Goal: Task Accomplishment & Management: Complete application form

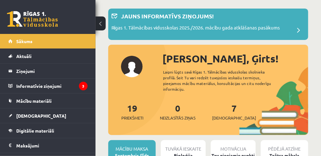
scroll to position [64, 0]
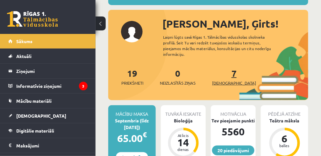
click at [226, 80] on span "[DEMOGRAPHIC_DATA]" at bounding box center [234, 83] width 44 height 6
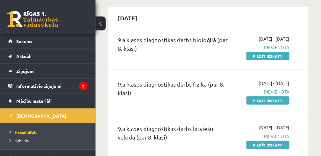
scroll to position [106, 0]
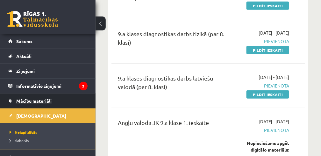
click at [38, 101] on span "Mācību materiāli" at bounding box center [33, 101] width 35 height 6
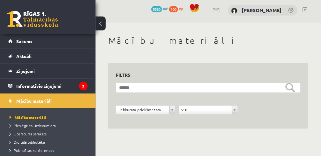
scroll to position [2, 0]
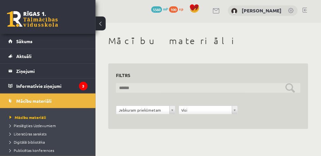
click at [286, 87] on input "text" at bounding box center [208, 88] width 184 height 10
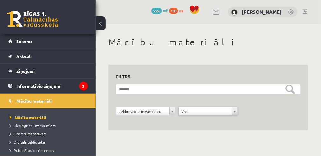
scroll to position [0, 0]
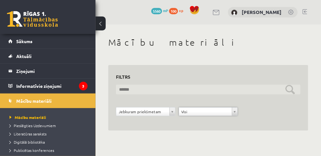
click at [150, 88] on input "text" at bounding box center [208, 90] width 184 height 10
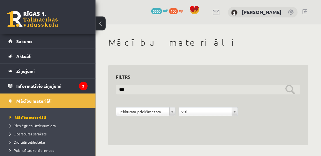
type input "***"
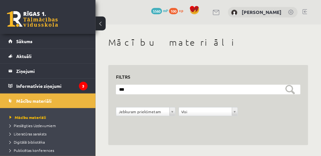
click at [133, 76] on h3 "Filtrs" at bounding box center [204, 77] width 177 height 9
click at [42, 101] on span "Mācību materiāli" at bounding box center [33, 101] width 35 height 6
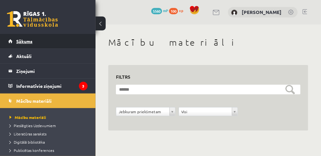
click at [26, 41] on span "Sākums" at bounding box center [24, 41] width 16 height 6
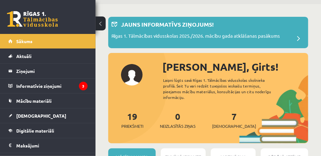
scroll to position [64, 0]
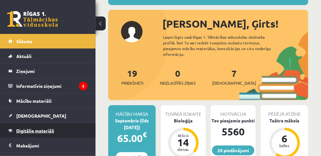
click at [43, 129] on span "Digitālie materiāli" at bounding box center [35, 131] width 38 height 6
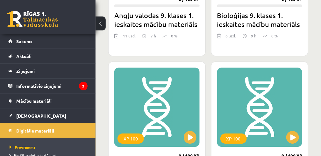
scroll to position [1081, 0]
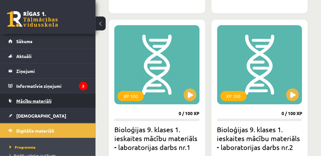
click at [41, 102] on span "Mācību materiāli" at bounding box center [33, 101] width 35 height 6
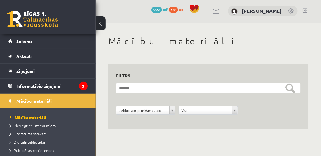
scroll to position [2, 0]
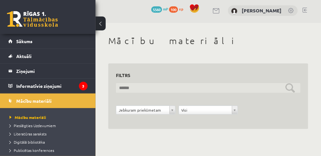
click at [149, 86] on input "text" at bounding box center [208, 88] width 184 height 10
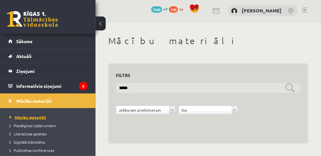
type input "*****"
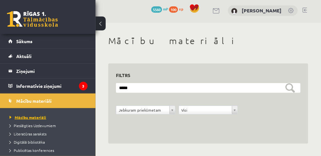
click at [40, 118] on span "Mācību materiāli" at bounding box center [28, 117] width 37 height 5
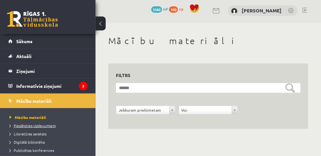
click at [49, 126] on span "Pieslēgties Uzdevumiem" at bounding box center [33, 125] width 46 height 5
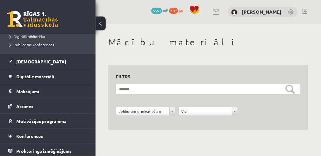
scroll to position [0, 0]
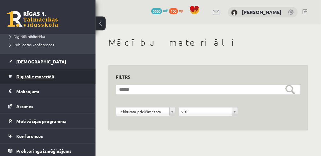
click at [40, 76] on span "Digitālie materiāli" at bounding box center [35, 77] width 38 height 6
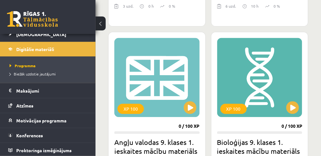
scroll to position [954, 0]
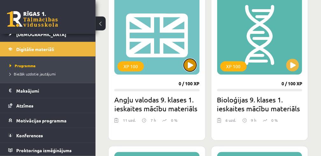
click at [190, 65] on button at bounding box center [190, 65] width 13 height 13
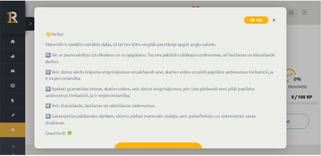
scroll to position [50, 0]
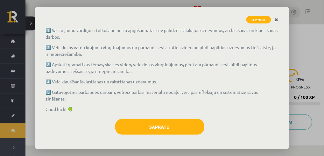
click at [277, 19] on icon "Close" at bounding box center [276, 20] width 3 height 4
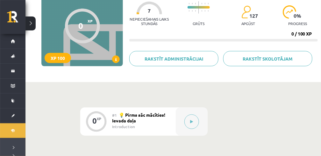
scroll to position [0, 0]
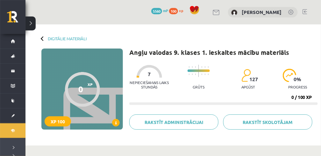
click at [304, 10] on link at bounding box center [304, 11] width 5 height 5
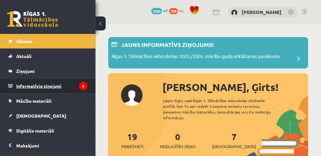
click at [49, 87] on legend "Informatīvie ziņojumi 3" at bounding box center [51, 86] width 71 height 15
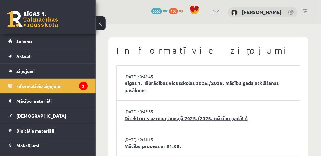
click at [178, 118] on link "Direktores uzruna jaunajā 2025./2026. mācību gadā! :)" at bounding box center [207, 118] width 167 height 7
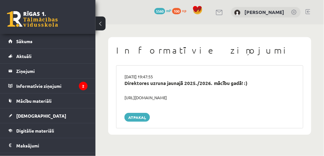
click at [145, 97] on div "[URL][DOMAIN_NAME]" at bounding box center [210, 98] width 180 height 6
drag, startPoint x: 145, startPoint y: 97, endPoint x: 187, endPoint y: 104, distance: 42.8
click at [187, 104] on div "[DATE] 19:47:55 Direktores uzruna jaunajā 2025./2026. mācību gadā! :) [URL][DOM…" at bounding box center [209, 97] width 187 height 63
click at [187, 99] on div "[URL][DOMAIN_NAME]" at bounding box center [210, 98] width 180 height 6
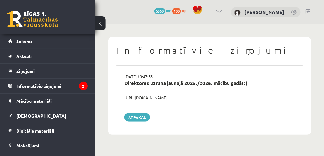
click at [187, 99] on div "[URL][DOMAIN_NAME]" at bounding box center [210, 98] width 180 height 6
drag, startPoint x: 187, startPoint y: 99, endPoint x: 187, endPoint y: 107, distance: 8.6
click at [187, 107] on div "[DATE] 19:47:55 Direktores uzruna jaunajā 2025./2026. mācību gadā! :) [URL][DOM…" at bounding box center [209, 97] width 187 height 63
click at [138, 119] on link "Atpakaļ" at bounding box center [136, 117] width 25 height 9
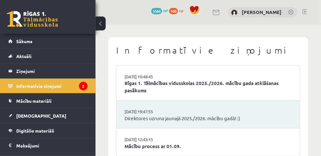
scroll to position [19, 0]
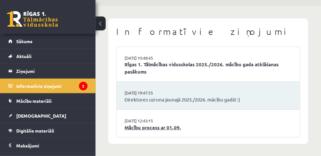
click at [159, 128] on link "Mācību process ar 01.09." at bounding box center [207, 127] width 167 height 7
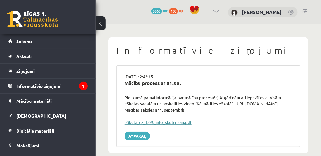
click at [149, 122] on link "eSkola_uz_1.09._info_skolēniem.pdf" at bounding box center [157, 122] width 67 height 5
click at [136, 134] on link "Atpakaļ" at bounding box center [136, 136] width 25 height 9
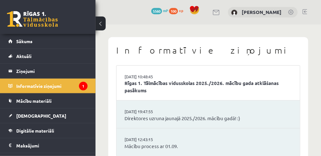
scroll to position [19, 0]
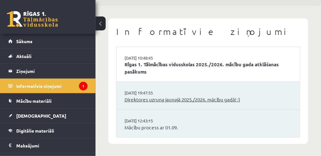
click at [181, 102] on link "Direktores uzruna jaunajā 2025./2026. mācību gadā! :)" at bounding box center [207, 99] width 167 height 7
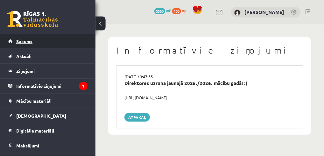
click at [26, 42] on span "Sākums" at bounding box center [24, 41] width 16 height 6
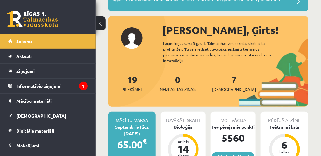
scroll to position [85, 0]
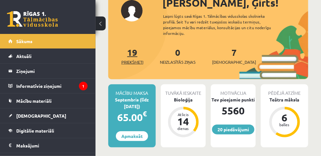
click at [128, 59] on span "Priekšmeti" at bounding box center [132, 62] width 22 height 6
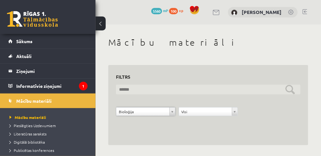
click at [290, 93] on input "text" at bounding box center [208, 90] width 184 height 10
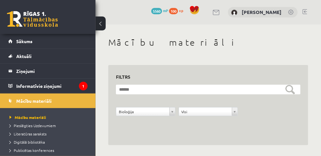
click at [212, 134] on div "**********" at bounding box center [208, 105] width 200 height 81
drag, startPoint x: 140, startPoint y: 114, endPoint x: 164, endPoint y: 118, distance: 24.3
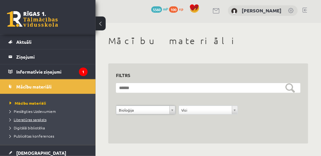
scroll to position [21, 0]
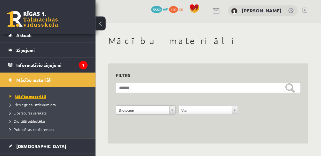
click at [32, 96] on span "Mācību materiāli" at bounding box center [28, 96] width 37 height 5
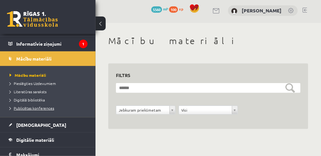
scroll to position [64, 0]
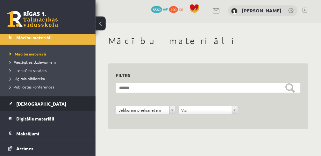
click at [32, 103] on span "[DEMOGRAPHIC_DATA]" at bounding box center [41, 104] width 50 height 6
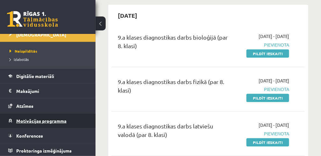
scroll to position [65, 0]
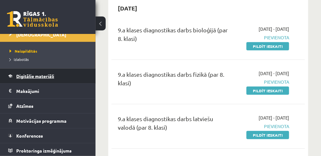
click at [49, 75] on span "Digitālie materiāli" at bounding box center [35, 76] width 38 height 6
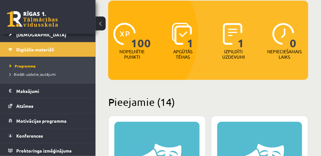
click at [183, 52] on p "Apgūtās tēmas" at bounding box center [182, 54] width 25 height 11
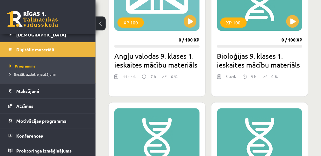
scroll to position [998, 0]
click at [295, 19] on button at bounding box center [292, 21] width 13 height 13
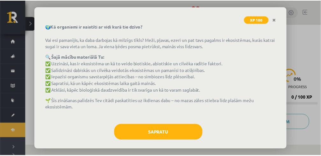
scroll to position [38, 0]
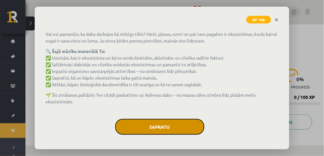
click at [157, 123] on button "Sapratu" at bounding box center [159, 127] width 89 height 16
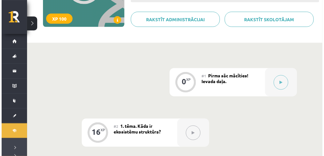
scroll to position [106, 0]
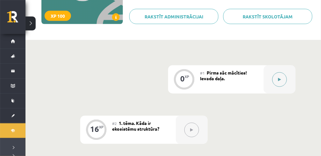
click at [280, 80] on button at bounding box center [279, 80] width 15 height 15
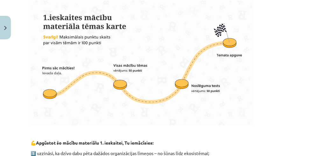
scroll to position [254, 0]
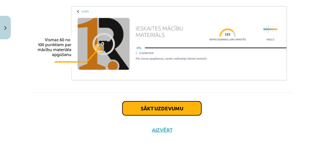
click at [172, 110] on button "Sākt uzdevumu" at bounding box center [161, 109] width 79 height 14
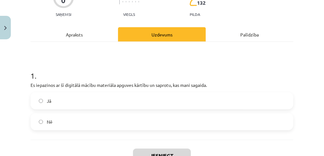
scroll to position [80, 0]
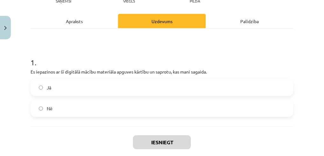
click at [43, 87] on label "Jā" at bounding box center [161, 88] width 261 height 16
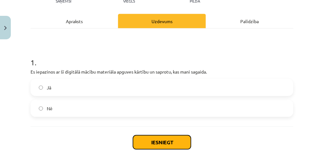
click at [165, 145] on button "Iesniegt" at bounding box center [162, 143] width 58 height 14
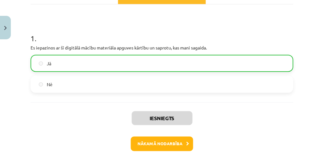
scroll to position [133, 0]
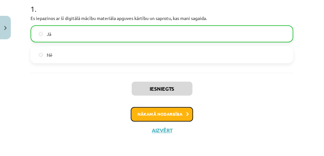
click at [174, 114] on button "Nākamā nodarbība" at bounding box center [162, 115] width 62 height 15
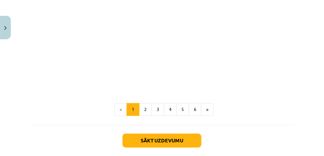
scroll to position [726, 0]
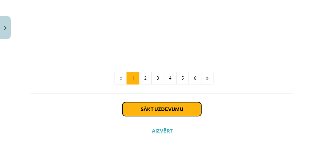
click at [161, 110] on button "Sākt uzdevumu" at bounding box center [161, 110] width 79 height 14
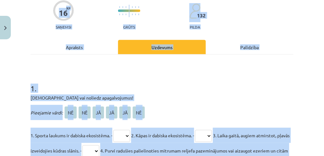
scroll to position [69, 0]
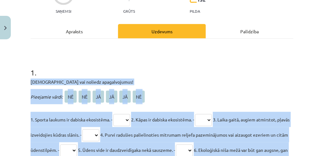
drag, startPoint x: 154, startPoint y: 92, endPoint x: 19, endPoint y: 82, distance: 134.6
click at [19, 82] on div "Mācību tēma: Bioloģijas 9. klases 1. ieskaites mācību materiāls #2 1. tēma. Kād…" at bounding box center [162, 78] width 324 height 156
copy div "Apstiprini vai noliedz apagalvojumus! Pieejamie vārdi: NĒ NĒ JĀ JĀ JĀ NĒ 1. Spo…"
click at [184, 85] on div "1 . Apstiprini vai noliedz apagalvojumus! Pieejamie vārdi: NĒ NĒ JĀ JĀ JĀ NĒ 1.…" at bounding box center [162, 115] width 263 height 116
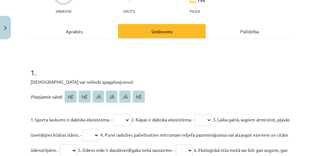
drag, startPoint x: 205, startPoint y: 79, endPoint x: 185, endPoint y: 71, distance: 21.9
click at [185, 71] on h1 "1 ." at bounding box center [162, 67] width 263 height 20
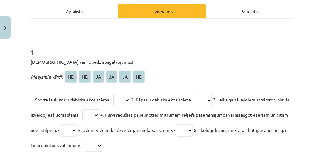
scroll to position [112, 0]
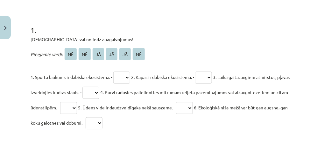
click at [130, 77] on select "** ** ** ** ** **" at bounding box center [121, 78] width 17 height 12
select select "**"
click at [116, 72] on select "** ** ** ** ** **" at bounding box center [121, 78] width 17 height 12
click at [212, 78] on select "** ** ** ** ** **" at bounding box center [203, 78] width 17 height 12
select select "**"
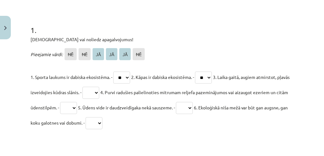
click at [203, 72] on select "** ** ** ** ** **" at bounding box center [203, 78] width 17 height 12
click at [99, 92] on select "** ** ** ** ** **" at bounding box center [90, 93] width 17 height 12
select select "**"
click at [97, 87] on select "** ** ** ** ** **" at bounding box center [90, 93] width 17 height 12
click at [77, 107] on select "** ** ** ** ** **" at bounding box center [68, 108] width 17 height 12
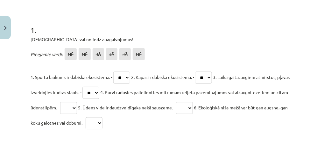
select select "**"
click at [77, 102] on select "** ** ** ** ** **" at bounding box center [68, 108] width 17 height 12
click at [193, 107] on select "** ** ** ** ** **" at bounding box center [184, 108] width 17 height 12
select select "**"
click at [193, 102] on select "** ** ** ** ** **" at bounding box center [184, 108] width 17 height 12
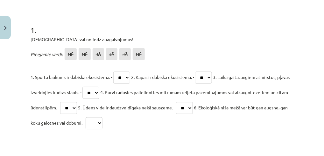
click at [102, 123] on select "** ** ** ** ** **" at bounding box center [94, 124] width 17 height 12
select select "**"
click at [102, 118] on select "** ** ** ** ** **" at bounding box center [94, 124] width 17 height 12
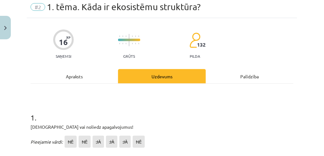
scroll to position [0, 0]
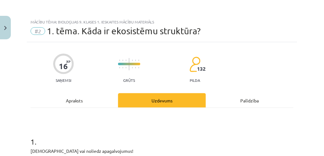
click at [77, 101] on div "Apraksts" at bounding box center [74, 101] width 87 height 14
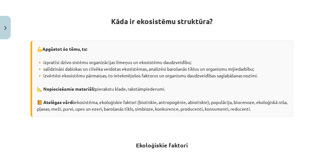
scroll to position [58, 0]
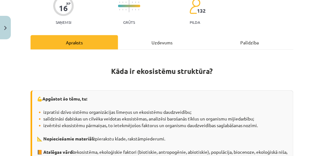
click at [164, 41] on div "Uzdevums" at bounding box center [161, 42] width 87 height 14
select select "**"
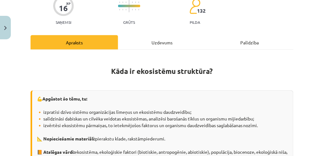
select select "**"
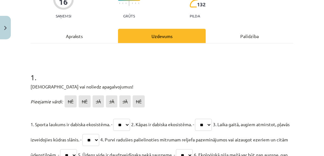
scroll to position [16, 0]
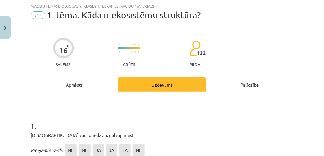
click at [77, 85] on div "Apraksts" at bounding box center [74, 85] width 87 height 14
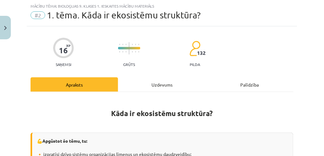
click at [161, 87] on div "Uzdevums" at bounding box center [161, 85] width 87 height 14
select select "**"
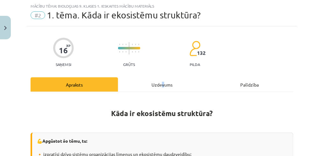
select select "**"
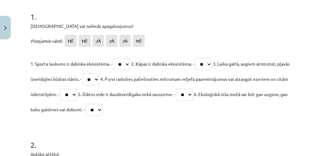
scroll to position [101, 0]
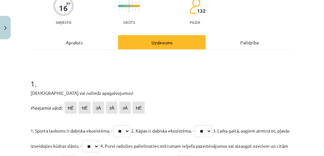
click at [78, 43] on div "Apraksts" at bounding box center [74, 42] width 87 height 14
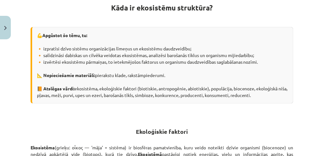
scroll to position [37, 0]
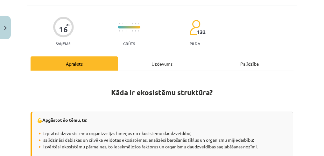
drag, startPoint x: 157, startPoint y: 59, endPoint x: 158, endPoint y: 64, distance: 5.3
click at [157, 61] on div "Uzdevums" at bounding box center [161, 64] width 87 height 14
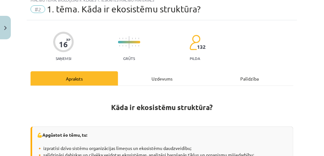
select select "**"
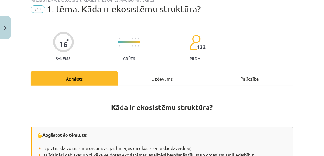
select select "**"
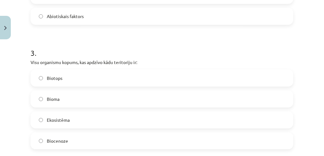
scroll to position [419, 0]
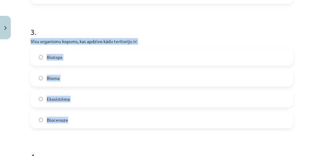
drag, startPoint x: 74, startPoint y: 121, endPoint x: 26, endPoint y: 40, distance: 93.7
click at [26, 40] on div "Mācību tēma: Bioloģijas 9. klases 1. ieskaites mācību materiāls #2 1. tēma. Kād…" at bounding box center [162, 78] width 324 height 156
copy div "Visu organismu kopums, kas apdzīvo kādu teritoriju ir: Biotops Bioma Ekosistēma…"
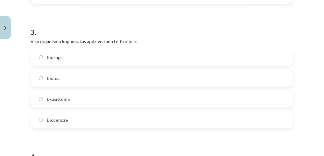
click at [48, 132] on form "1 . Apstiprini vai noliedz apagalvojumus! Pieejamie vārdi: NĒ NĒ JĀ JĀ JĀ NĒ 1.…" at bounding box center [162, 128] width 263 height 841
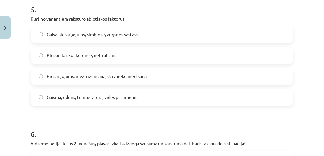
scroll to position [758, 0]
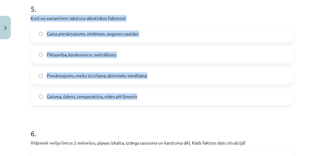
drag, startPoint x: 139, startPoint y: 97, endPoint x: 30, endPoint y: 20, distance: 133.3
copy div "Kurš no variantiem raksturo abiotiskos faktorus! Gaisa piesārņojums, simbioze, …"
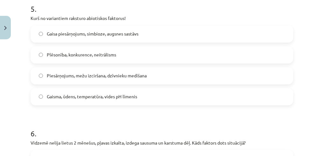
drag, startPoint x: 64, startPoint y: 125, endPoint x: 69, endPoint y: 123, distance: 4.9
click at [65, 124] on h1 "6 ." at bounding box center [162, 128] width 263 height 20
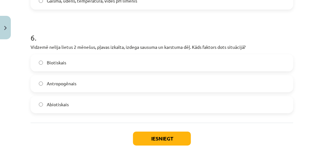
scroll to position [864, 0]
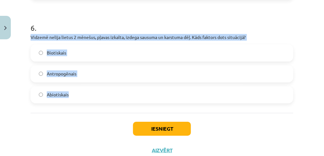
drag, startPoint x: 77, startPoint y: 94, endPoint x: 29, endPoint y: 36, distance: 74.9
copy div "Vidzemē nelija lietus 2 mēnešus, pļavas izkalta, izdega sausuma un karstuma dēļ…"
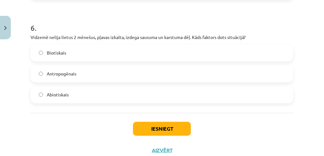
drag, startPoint x: 75, startPoint y: 125, endPoint x: 71, endPoint y: 108, distance: 17.4
click at [75, 124] on div "Iesniegt Aizvērt" at bounding box center [162, 135] width 263 height 45
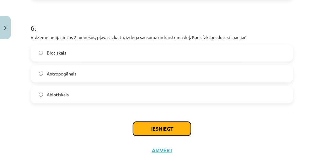
click at [168, 128] on button "Iesniegt" at bounding box center [162, 129] width 58 height 14
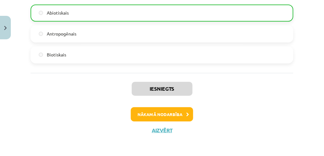
scroll to position [904, 0]
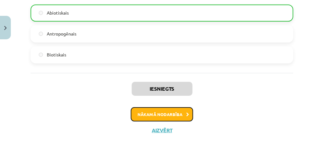
click at [167, 115] on button "Nākamā nodarbība" at bounding box center [162, 115] width 62 height 15
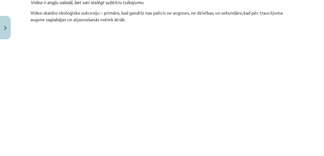
scroll to position [761, 0]
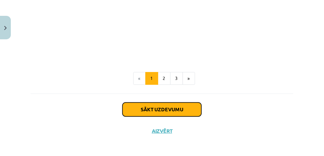
click at [158, 107] on button "Sākt uzdevumu" at bounding box center [161, 110] width 79 height 14
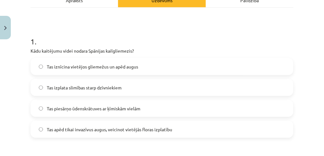
scroll to position [122, 0]
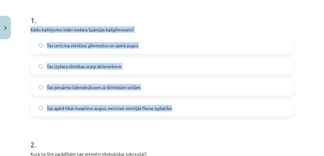
drag, startPoint x: 176, startPoint y: 107, endPoint x: 27, endPoint y: 28, distance: 167.6
copy div "Kādu kaitējumu videi nodara Spānijas kailgliemezis? Tas iznīcina vietējos gliem…"
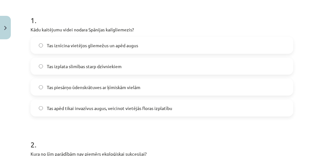
click at [43, 45] on label "Tas iznīcina vietējos gliemežus un apēd augus" at bounding box center [161, 46] width 261 height 16
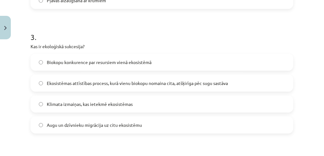
scroll to position [228, 0]
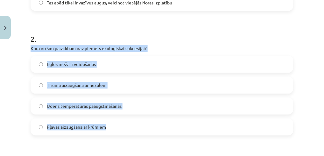
drag, startPoint x: 112, startPoint y: 126, endPoint x: 26, endPoint y: 45, distance: 118.3
click at [26, 45] on div "Mācību tēma: Bioloģijas 9. klases 1. ieskaites mācību materiāls #3 2. tēma. Kā …" at bounding box center [162, 78] width 324 height 156
copy div "Kura no šīm parādībām nav piemērs ekoloģiskai sukcesijai? Egles meža izveidošan…"
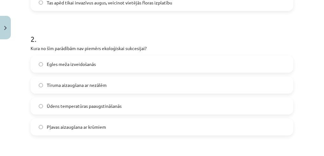
click at [102, 28] on h1 "2 ." at bounding box center [162, 34] width 263 height 20
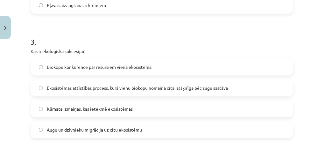
scroll to position [355, 0]
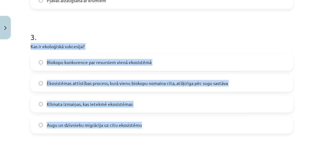
drag, startPoint x: 142, startPoint y: 125, endPoint x: 28, endPoint y: 46, distance: 138.2
copy div "Kas ir ekoloģiskā sukcesija? Biokopu konkurence par resursiem vienā ekosistēmā …"
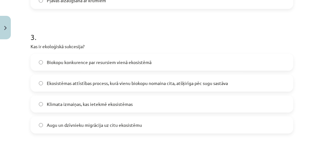
click at [108, 34] on h1 "3 ." at bounding box center [162, 32] width 263 height 20
click at [40, 87] on label "Ekosistēmas attīstības process, kurā vienu biokopu nomaina cita, atšķirīga pēc …" at bounding box center [161, 83] width 261 height 16
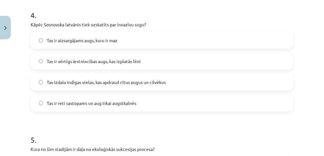
scroll to position [503, 0]
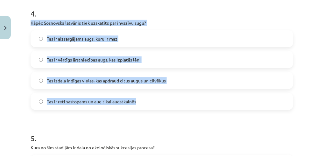
drag, startPoint x: 116, startPoint y: 99, endPoint x: 27, endPoint y: 20, distance: 119.4
click at [27, 20] on div "17 XP Saņemsi Viegls 132 pilda Apraksts Uzdevums Palīdzība 1 . Kādu kaitējumu v…" at bounding box center [162, 103] width 270 height 1129
copy div "Kāpēc Sosnovska latvānis tiek uzskatīts par invazīvu sugu? Tas ir aizsargājams …"
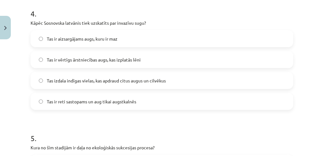
click at [61, 120] on form "1 . Kādu kaitējumu videi nodara Spānijas kailgliemezis? Tas iznīcina vietējos g…" at bounding box center [162, 116] width 263 height 987
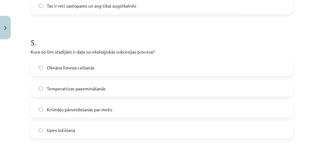
scroll to position [609, 0]
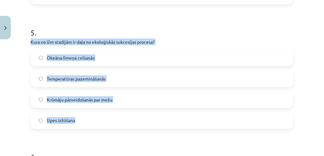
drag, startPoint x: 82, startPoint y: 117, endPoint x: 24, endPoint y: 38, distance: 98.2
click at [24, 38] on div "Mācību tēma: Bioloģijas 9. klases 1. ieskaites mācību materiāls #3 2. tēma. Kā …" at bounding box center [162, 78] width 324 height 156
copy div "Kura no šīm stadijām ir daļa no ekoloģiskās sukcesijas procesa? Okeāna līmeņa c…"
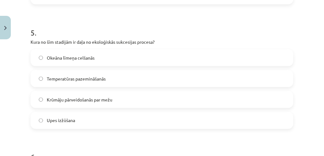
click at [70, 22] on h1 "5 ." at bounding box center [162, 27] width 263 height 20
click at [43, 101] on label "Krūmāju pārveidošanās par mežu" at bounding box center [161, 100] width 261 height 16
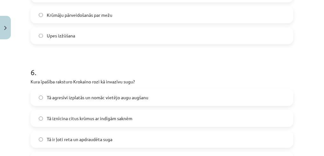
scroll to position [737, 0]
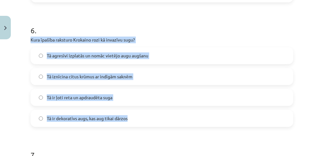
drag, startPoint x: 133, startPoint y: 116, endPoint x: 26, endPoint y: 35, distance: 134.2
click at [26, 35] on div "Mācību tēma: Bioloģijas 9. klases 1. ieskaites mācību materiāls #3 2. tēma. Kā …" at bounding box center [162, 78] width 324 height 156
copy div "Kura īpašība raksturo Krokaino rozi kā invazīvu sugu? Tā agresīvi izplatās un n…"
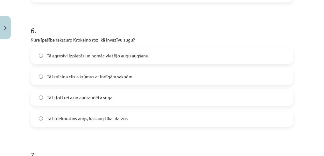
click at [67, 19] on h1 "6 ." at bounding box center [162, 25] width 263 height 20
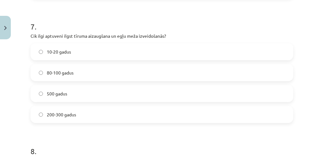
scroll to position [864, 0]
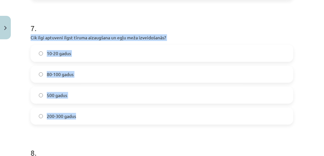
drag, startPoint x: 82, startPoint y: 116, endPoint x: 26, endPoint y: 35, distance: 98.5
click at [26, 35] on div "Mācību tēma: Bioloģijas 9. klases 1. ieskaites mācību materiāls #3 2. tēma. Kā …" at bounding box center [162, 78] width 324 height 156
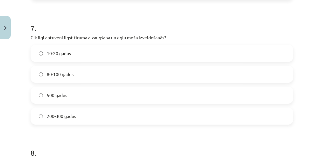
click at [89, 20] on h1 "7 ." at bounding box center [162, 23] width 263 height 20
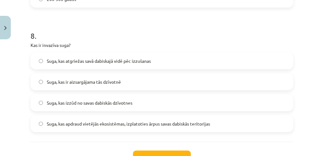
scroll to position [991, 0]
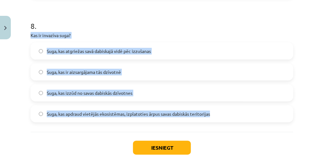
drag, startPoint x: 198, startPoint y: 114, endPoint x: 27, endPoint y: 35, distance: 188.4
click at [97, 33] on p "Kas ir invazīva suga?" at bounding box center [162, 35] width 263 height 7
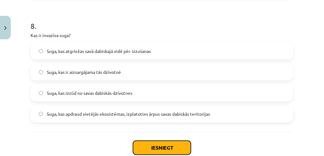
click at [164, 144] on button "Iesniegt" at bounding box center [162, 148] width 58 height 14
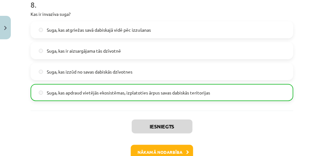
scroll to position [1050, 0]
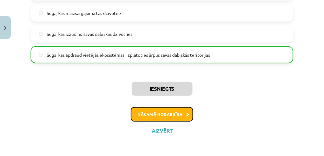
click at [166, 115] on button "Nākamā nodarbība" at bounding box center [162, 115] width 62 height 15
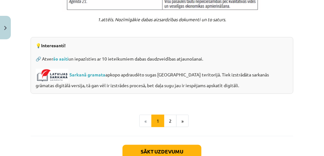
scroll to position [619, 0]
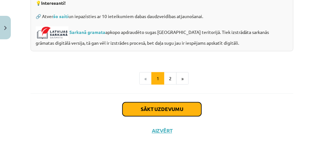
click at [167, 108] on button "Sākt uzdevumu" at bounding box center [161, 110] width 79 height 14
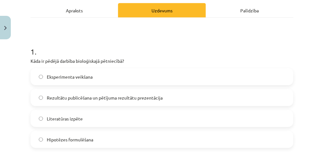
scroll to position [143, 0]
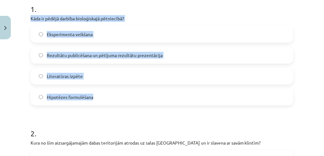
drag, startPoint x: 93, startPoint y: 98, endPoint x: 27, endPoint y: 16, distance: 105.7
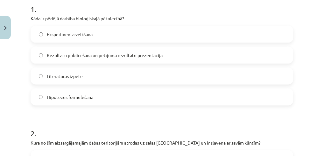
click at [83, 5] on h1 "1 ." at bounding box center [162, 4] width 263 height 20
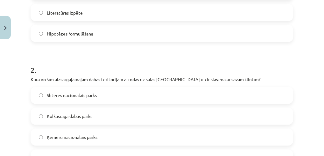
scroll to position [228, 0]
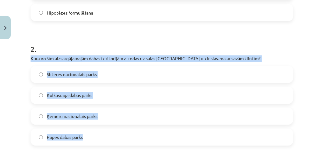
drag, startPoint x: 93, startPoint y: 138, endPoint x: 23, endPoint y: 57, distance: 107.4
click at [23, 57] on div "Mācību tēma: Bioloģijas 9. klases 1. ieskaites mācību materiāls #4 3. tēma. Kāp…" at bounding box center [162, 78] width 324 height 156
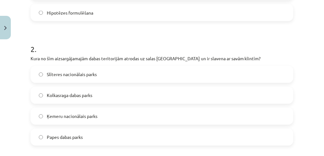
click at [98, 39] on h1 "2 ." at bounding box center [162, 44] width 263 height 20
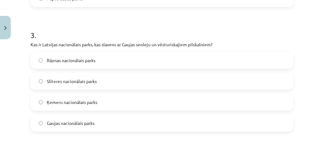
scroll to position [376, 0]
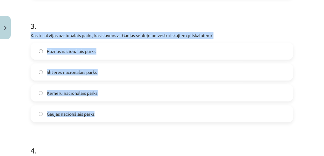
drag, startPoint x: 102, startPoint y: 110, endPoint x: 20, endPoint y: 31, distance: 113.6
click at [20, 31] on div "Mācību tēma: Bioloģijas 9. klases 1. ieskaites mācību materiāls #4 3. tēma. Kāp…" at bounding box center [162, 78] width 324 height 156
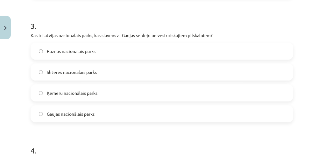
click at [85, 14] on h1 "3 ." at bounding box center [162, 20] width 263 height 20
click at [44, 114] on label "Gaujas nacionālais parks" at bounding box center [161, 114] width 261 height 16
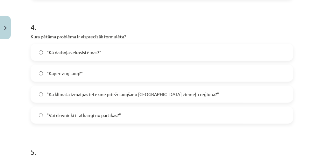
scroll to position [503, 0]
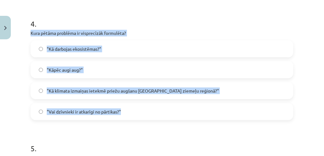
drag, startPoint x: 128, startPoint y: 112, endPoint x: 26, endPoint y: 31, distance: 130.3
click at [26, 31] on div "Mācību tēma: Bioloģijas 9. klases 1. ieskaites mācību materiāls #4 3. tēma. Kāp…" at bounding box center [162, 78] width 324 height 156
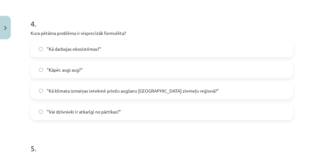
click at [93, 19] on h1 "4 ." at bounding box center [162, 18] width 263 height 20
drag, startPoint x: 40, startPoint y: 93, endPoint x: 47, endPoint y: 96, distance: 7.7
click at [40, 93] on label ""Kā klimata izmaiņas ietekmē priežu augšanu Latvijas ziemeļu reģionā?"" at bounding box center [161, 91] width 261 height 16
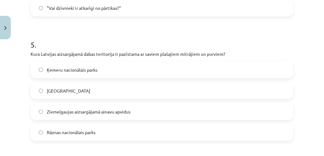
scroll to position [609, 0]
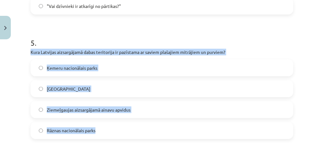
drag, startPoint x: 103, startPoint y: 130, endPoint x: 25, endPoint y: 51, distance: 110.9
click at [25, 51] on div "Mācību tēma: Bioloģijas 9. klases 1. ieskaites mācību materiāls #4 3. tēma. Kāp…" at bounding box center [162, 78] width 324 height 156
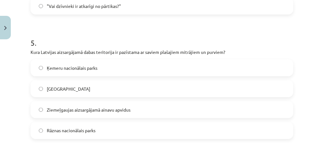
click at [75, 31] on h1 "5 ." at bounding box center [162, 37] width 263 height 20
click at [41, 69] on label "Ķemeru nacionālais parks" at bounding box center [161, 68] width 261 height 16
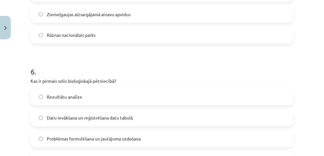
scroll to position [737, 0]
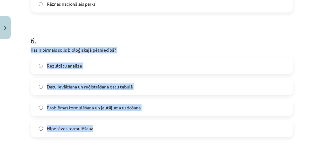
drag, startPoint x: 102, startPoint y: 130, endPoint x: 28, endPoint y: 51, distance: 108.5
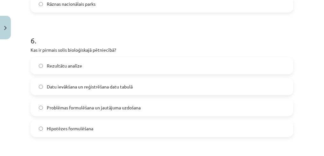
click at [118, 25] on h1 "6 ." at bounding box center [162, 35] width 263 height 20
drag, startPoint x: 45, startPoint y: 109, endPoint x: 56, endPoint y: 112, distance: 10.7
click at [46, 109] on label "Problēmas formulēšana un jautājuma uzdošana" at bounding box center [161, 108] width 261 height 16
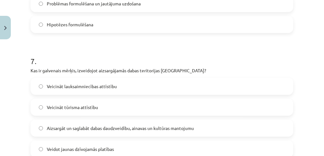
scroll to position [864, 0]
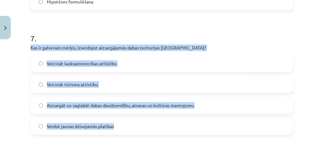
drag, startPoint x: 123, startPoint y: 128, endPoint x: 26, endPoint y: 47, distance: 125.8
click at [26, 47] on div "Mācību tēma: Bioloģijas 9. klases 1. ieskaites mācību materiāls #4 3. tēma. Kāp…" at bounding box center [162, 78] width 324 height 156
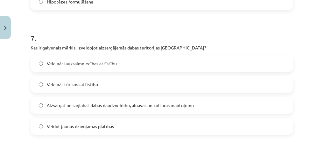
click at [87, 23] on h1 "7 ." at bounding box center [162, 33] width 263 height 20
click at [44, 106] on label "Aizsargāt un saglabāt dabas daudzveidību, ainavas un kultūras mantojumu" at bounding box center [161, 106] width 261 height 16
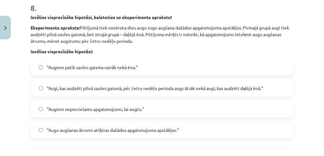
scroll to position [1012, 0]
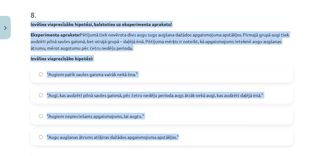
drag, startPoint x: 165, startPoint y: 135, endPoint x: 24, endPoint y: 23, distance: 179.6
click at [24, 23] on div "Mācību tēma: Bioloģijas 9. klases 1. ieskaites mācību materiāls #4 3. tēma. Kāp…" at bounding box center [162, 78] width 324 height 156
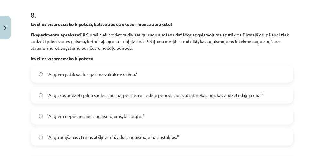
click at [88, 5] on h1 "8 ." at bounding box center [162, 9] width 263 height 20
click at [34, 97] on label ""Augi, kas audzēti pilnā saules gaismā, pēc četru nedēļu perioda augs ātrāk nek…" at bounding box center [161, 95] width 261 height 16
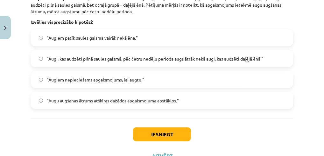
scroll to position [1075, 0]
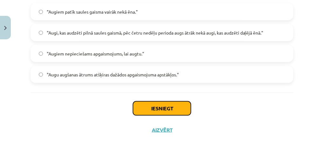
click at [158, 107] on button "Iesniegt" at bounding box center [162, 109] width 58 height 14
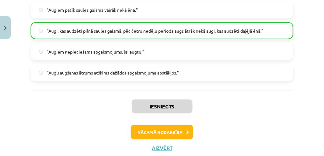
scroll to position [1095, 0]
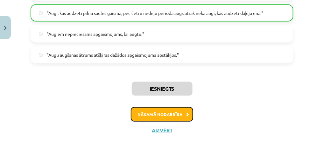
click at [167, 115] on button "Nākamā nodarbība" at bounding box center [162, 115] width 62 height 15
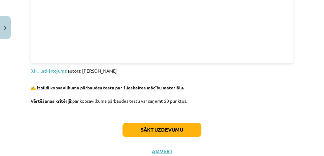
scroll to position [671, 0]
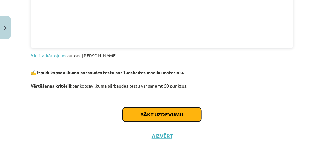
click at [158, 108] on button "Sākt uzdevumu" at bounding box center [161, 115] width 79 height 14
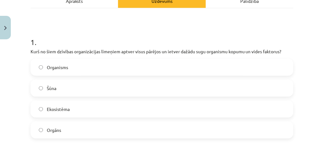
scroll to position [122, 0]
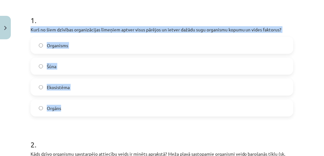
drag, startPoint x: 74, startPoint y: 112, endPoint x: 17, endPoint y: 25, distance: 103.7
click at [17, 25] on div "Mācību tēma: Bioloģijas 9. klases 1. ieskaites mācību materiāls #5 Noslēguma te…" at bounding box center [162, 78] width 324 height 156
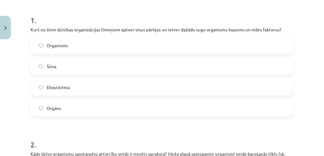
click at [85, 13] on h1 "1 ." at bounding box center [162, 15] width 263 height 20
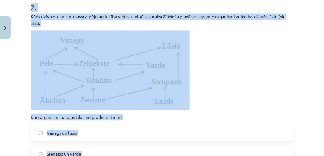
scroll to position [259, 0]
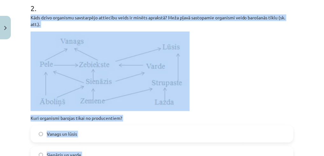
drag, startPoint x: 80, startPoint y: 122, endPoint x: 26, endPoint y: 15, distance: 119.3
click at [26, 15] on div "Mācību tēma: Bioloģijas 9. klases 1. ieskaites mācību materiāls #5 Noslēguma te…" at bounding box center [162, 78] width 324 height 156
click at [234, 69] on p at bounding box center [162, 71] width 263 height 80
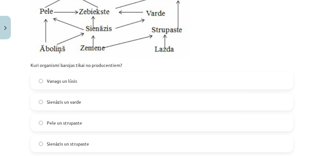
scroll to position [323, 0]
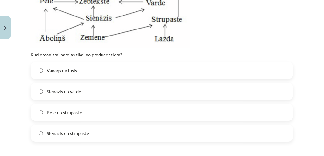
drag, startPoint x: 43, startPoint y: 135, endPoint x: 50, endPoint y: 137, distance: 6.6
click at [45, 134] on label "Sienāzis un strupaste" at bounding box center [161, 134] width 261 height 16
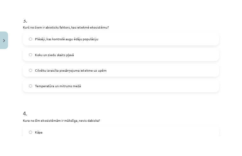
scroll to position [471, 0]
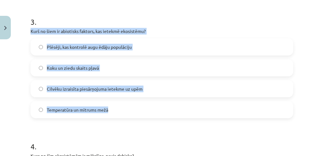
drag, startPoint x: 109, startPoint y: 105, endPoint x: 21, endPoint y: 30, distance: 115.7
click at [21, 30] on div "Mācību tēma: Bioloģijas 9. klases 1. ieskaites mācību materiāls #5 Noslēguma te…" at bounding box center [162, 78] width 324 height 156
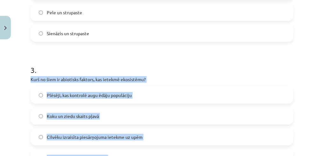
scroll to position [477, 0]
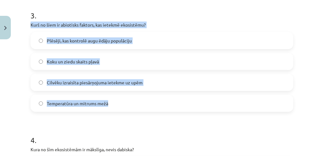
drag, startPoint x: 114, startPoint y: 103, endPoint x: 29, endPoint y: 24, distance: 115.5
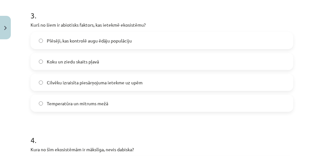
click at [85, 5] on h1 "3 ." at bounding box center [162, 10] width 263 height 20
click at [38, 100] on label "Temperatūra un mitrums mežā" at bounding box center [161, 104] width 261 height 16
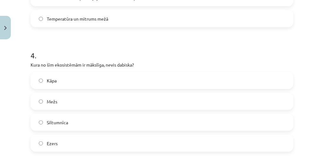
scroll to position [605, 0]
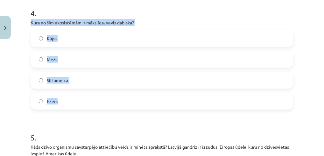
drag, startPoint x: 59, startPoint y: 101, endPoint x: 28, endPoint y: 18, distance: 88.8
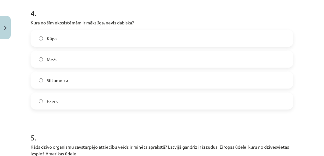
drag, startPoint x: 69, startPoint y: 128, endPoint x: 51, endPoint y: 91, distance: 41.0
click at [69, 126] on h1 "5 ." at bounding box center [162, 133] width 263 height 20
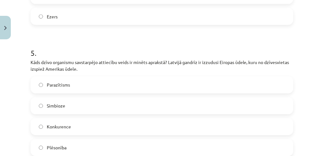
scroll to position [711, 0]
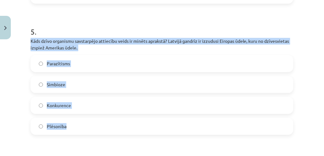
drag, startPoint x: 63, startPoint y: 127, endPoint x: 27, endPoint y: 38, distance: 95.7
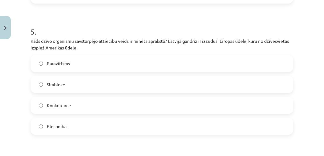
click at [65, 22] on h1 "5 ." at bounding box center [162, 27] width 263 height 20
drag, startPoint x: 38, startPoint y: 106, endPoint x: 48, endPoint y: 108, distance: 10.2
click at [38, 105] on label "Konkurence" at bounding box center [161, 106] width 261 height 16
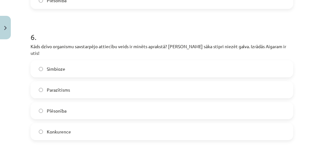
scroll to position [838, 0]
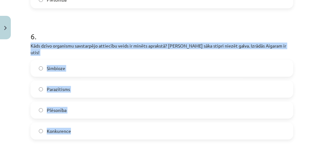
drag, startPoint x: 78, startPoint y: 124, endPoint x: 29, endPoint y: 46, distance: 92.3
click at [29, 46] on div "50 XP Saņemsi Sarežģīts 132 pilda Apraksts Uzdevums Palīdzība 1 . Kurš no šiem …" at bounding box center [162, 34] width 270 height 1661
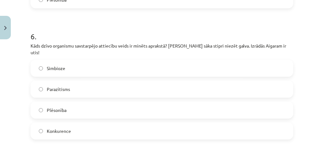
click at [87, 26] on h1 "6 ." at bounding box center [162, 31] width 263 height 20
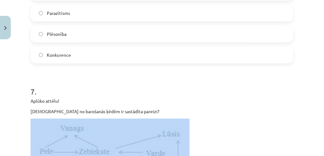
scroll to position [915, 0]
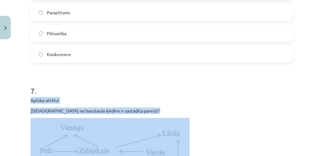
drag, startPoint x: 123, startPoint y: 132, endPoint x: 23, endPoint y: 94, distance: 107.1
click at [23, 94] on div "Mācību tēma: Bioloģijas 9. klases 1. ieskaites mācību materiāls #5 Noslēguma te…" at bounding box center [162, 78] width 324 height 156
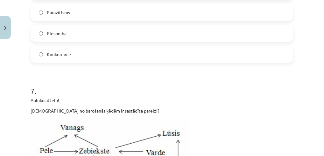
click at [97, 76] on h1 "7 ." at bounding box center [162, 86] width 263 height 20
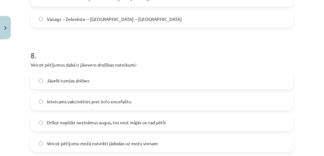
scroll to position [1191, 0]
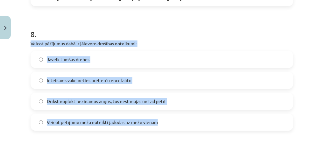
drag, startPoint x: 164, startPoint y: 114, endPoint x: 23, endPoint y: 37, distance: 160.4
click at [23, 37] on div "Mācību tēma: Bioloģijas 9. klases 1. ieskaites mācību materiāls #5 Noslēguma te…" at bounding box center [162, 78] width 324 height 156
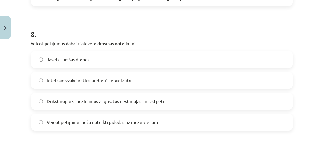
drag, startPoint x: 60, startPoint y: 150, endPoint x: 63, endPoint y: 141, distance: 9.2
click at [62, 148] on h1 "9 ." at bounding box center [162, 154] width 263 height 20
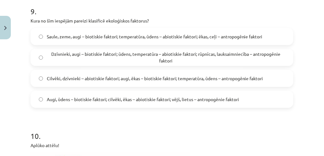
scroll to position [1318, 0]
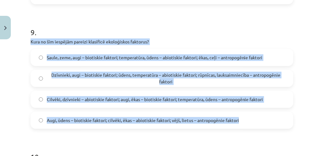
drag, startPoint x: 252, startPoint y: 114, endPoint x: 26, endPoint y: 35, distance: 239.0
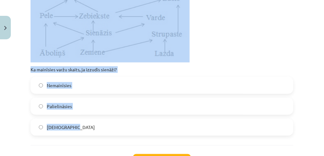
scroll to position [1439, 0]
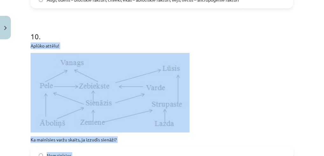
drag, startPoint x: 82, startPoint y: 79, endPoint x: 24, endPoint y: 37, distance: 71.7
click at [24, 37] on div "Mācību tēma: Bioloģijas 9. klases 1. ieskaites mācību materiāls #5 Noslēguma te…" at bounding box center [162, 78] width 324 height 156
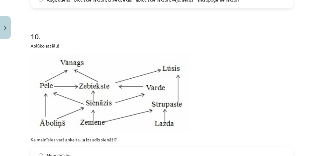
click at [89, 21] on h1 "10 ." at bounding box center [162, 31] width 263 height 20
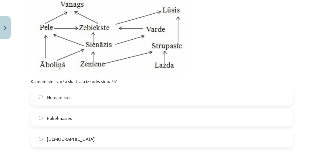
scroll to position [1503, 0]
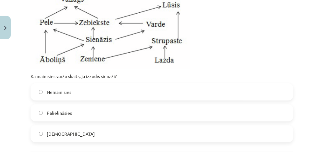
click at [43, 126] on label "Samazināsies" at bounding box center [161, 134] width 261 height 16
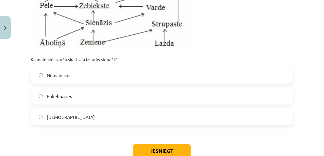
scroll to position [1555, 0]
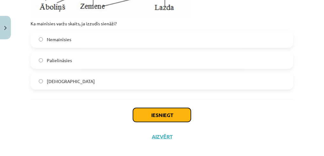
drag, startPoint x: 169, startPoint y: 109, endPoint x: 172, endPoint y: 108, distance: 3.8
click at [169, 109] on button "Iesniegt" at bounding box center [162, 115] width 58 height 14
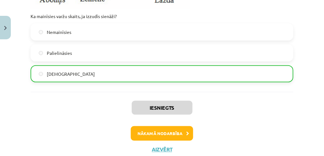
scroll to position [1575, 0]
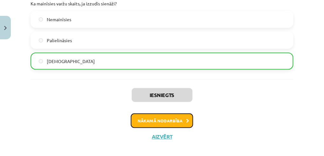
click at [167, 114] on button "Nākamā nodarbība" at bounding box center [162, 121] width 62 height 15
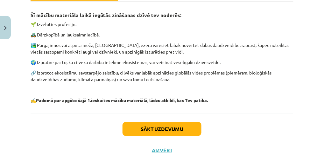
scroll to position [127, 0]
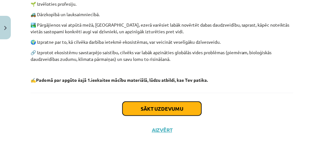
click at [162, 105] on button "Sākt uzdevumu" at bounding box center [161, 109] width 79 height 14
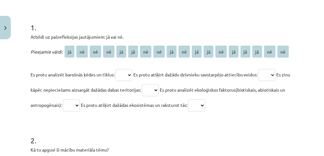
scroll to position [122, 0]
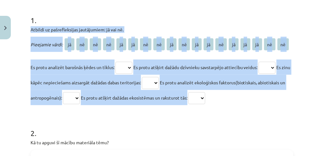
drag, startPoint x: 261, startPoint y: 95, endPoint x: 20, endPoint y: 27, distance: 250.1
click at [20, 27] on div "Mācību tēma: Bioloģijas 9. klases 1. ieskaites mācību materiāls #6 Temata apguv…" at bounding box center [162, 78] width 324 height 156
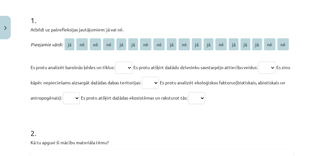
drag, startPoint x: 130, startPoint y: 130, endPoint x: 138, endPoint y: 123, distance: 10.6
click at [131, 128] on h1 "2 ." at bounding box center [162, 128] width 263 height 20
click at [136, 66] on p "Es protu analizēt barošnās ķēdes un tīklus: ** ** ** ** ** ** ** ** ** ** ** **…" at bounding box center [162, 83] width 263 height 46
click at [132, 66] on select "** ** ** ** ** ** ** ** ** ** ** ** ** ** ** ** ** **" at bounding box center [123, 68] width 17 height 12
select select "**"
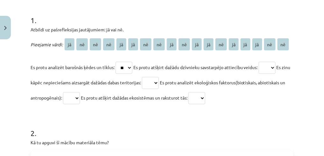
click at [117, 62] on select "** ** ** ** ** ** ** ** ** ** ** ** ** ** ** ** ** **" at bounding box center [123, 68] width 17 height 12
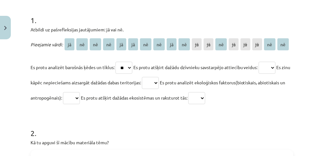
click at [275, 66] on select "** ** ** ** ** ** ** ** ** ** ** ** ** ** ** ** ** **" at bounding box center [267, 68] width 17 height 12
select select "**"
click at [264, 62] on select "** ** ** ** ** ** ** ** ** ** ** ** ** ** ** ** ** **" at bounding box center [267, 68] width 17 height 12
click at [159, 83] on select "** ** ** ** ** ** ** ** ** ** ** ** ** ** ** ** ** **" at bounding box center [150, 83] width 17 height 12
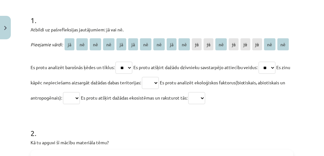
click at [159, 80] on select "** ** ** ** ** ** ** ** ** ** ** ** ** ** ** ** ** **" at bounding box center [150, 83] width 17 height 12
select select "**"
click at [153, 77] on select "** ** ** ** ** ** ** ** ** ** ** ** ** ** ** ** ** **" at bounding box center [150, 83] width 17 height 12
click at [205, 97] on select "** ** ** ** ** ** ** ** ** ** ** ** ** ** ** ** ** **" at bounding box center [196, 99] width 17 height 12
select select "**"
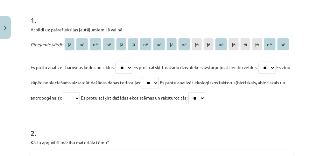
click at [205, 93] on select "** ** ** ** ** ** ** ** ** ** ** ** ** ** ** ** ** **" at bounding box center [196, 99] width 17 height 12
click at [80, 97] on select "** ** ** ** ** ** ** ** ** ** ** ** ** ** ** ** ** **" at bounding box center [71, 99] width 17 height 12
select select "**"
click at [80, 93] on select "** ** ** ** ** ** ** ** ** ** ** ** ** ** ** ** ** **" at bounding box center [71, 99] width 17 height 12
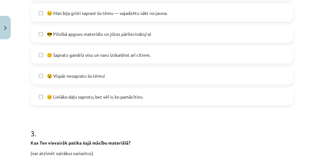
scroll to position [291, 0]
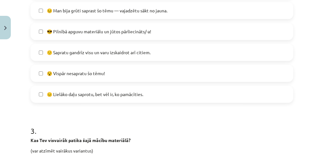
click at [43, 94] on label "😐 Lielāko daļu saprotu, bet vēl ir, ko pamācīties." at bounding box center [161, 95] width 261 height 16
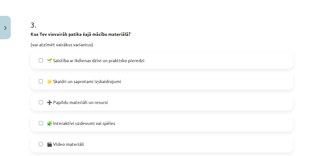
scroll to position [419, 0]
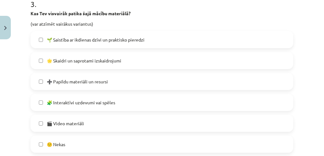
click at [43, 122] on label "🎬 Video materiāli" at bounding box center [161, 124] width 261 height 16
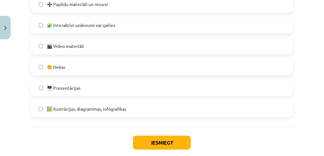
scroll to position [503, 0]
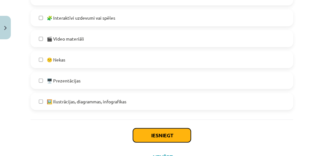
click at [158, 136] on button "Iesniegt" at bounding box center [162, 136] width 58 height 14
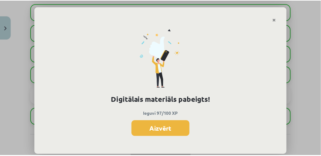
scroll to position [393, 0]
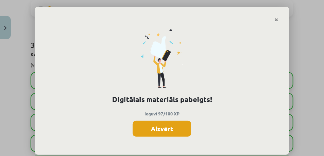
click at [159, 128] on button "Aizvērt" at bounding box center [162, 129] width 59 height 16
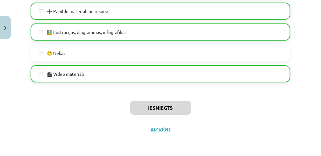
scroll to position [212, 0]
click at [164, 127] on button "Aizvērt" at bounding box center [160, 130] width 24 height 6
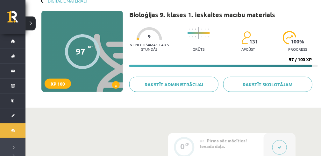
scroll to position [0, 0]
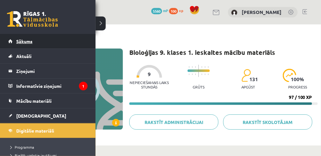
click at [23, 40] on span "Sākums" at bounding box center [24, 41] width 16 height 6
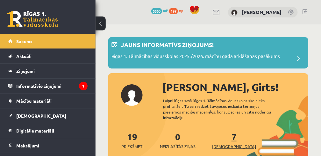
click at [226, 144] on span "[DEMOGRAPHIC_DATA]" at bounding box center [234, 147] width 44 height 6
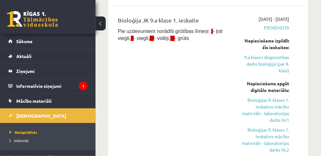
scroll to position [297, 0]
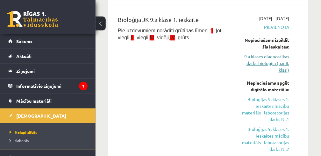
click at [263, 58] on link "9.a klases diagnostikas darbs bioloģijā (par 8. klasi)" at bounding box center [263, 64] width 51 height 20
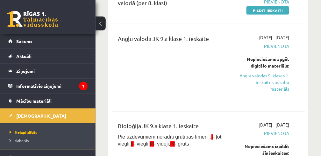
scroll to position [254, 0]
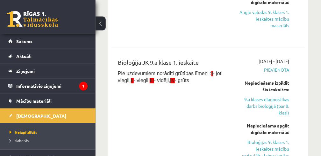
click at [284, 99] on link "9.a klases diagnostikas darbs bioloģijā (par 8. klasi)" at bounding box center [263, 107] width 51 height 20
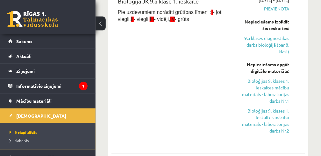
scroll to position [339, 0]
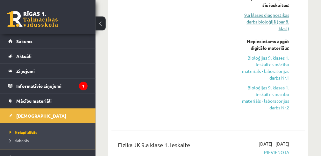
click at [279, 20] on link "9.a klases diagnostikas darbs bioloģijā (par 8. klasi)" at bounding box center [263, 22] width 51 height 20
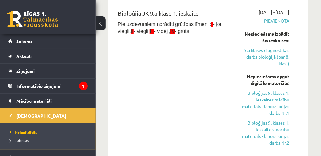
scroll to position [360, 0]
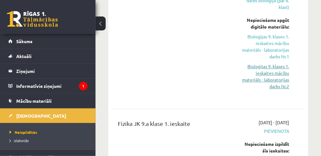
click at [273, 72] on link "Bioloģijas 9. klases 1. ieskaites mācību materiāls - laboratorijas darbs Nr.2" at bounding box center [263, 76] width 51 height 27
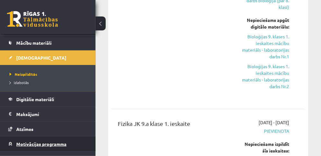
scroll to position [81, 0]
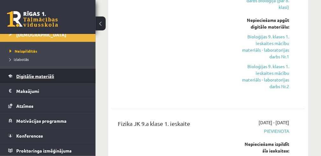
click at [52, 75] on span "Digitālie materiāli" at bounding box center [35, 76] width 38 height 6
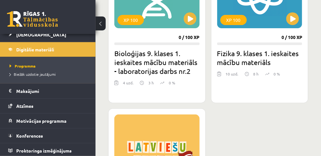
scroll to position [1159, 0]
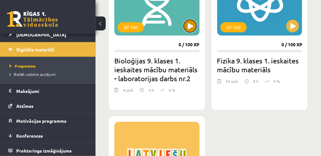
click at [192, 24] on button at bounding box center [190, 26] width 13 height 13
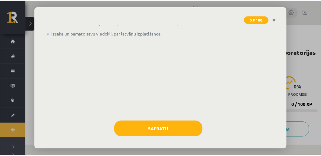
scroll to position [49, 0]
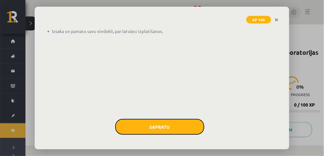
click at [156, 125] on button "Sapratu" at bounding box center [159, 127] width 89 height 16
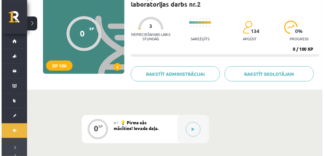
scroll to position [85, 0]
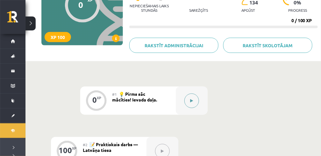
click at [191, 101] on icon at bounding box center [191, 101] width 3 height 4
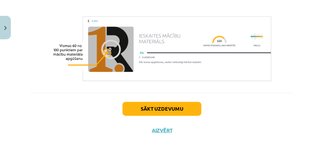
scroll to position [300, 0]
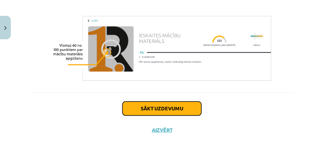
click at [163, 110] on button "Sākt uzdevumu" at bounding box center [161, 109] width 79 height 14
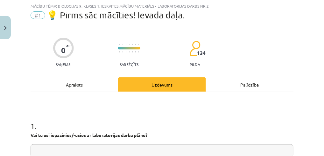
scroll to position [58, 0]
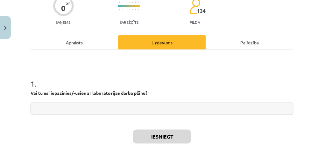
drag, startPoint x: 108, startPoint y: 105, endPoint x: 114, endPoint y: 102, distance: 5.6
click at [110, 104] on input "text" at bounding box center [162, 108] width 263 height 13
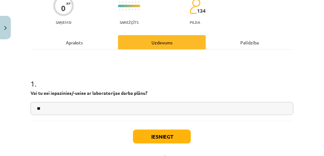
type input "**"
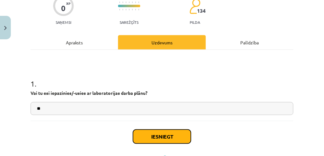
click at [156, 137] on button "Iesniegt" at bounding box center [162, 137] width 58 height 14
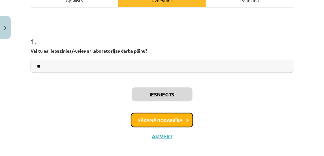
click at [155, 120] on button "Nākamā nodarbība" at bounding box center [162, 120] width 62 height 15
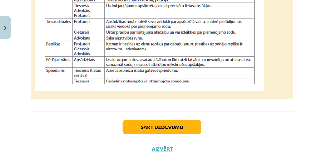
scroll to position [696, 0]
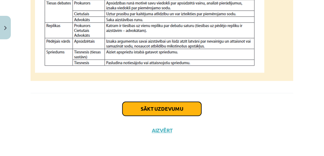
click at [164, 109] on button "Sākt uzdevumu" at bounding box center [161, 109] width 79 height 14
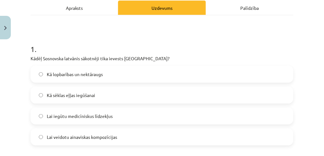
scroll to position [101, 0]
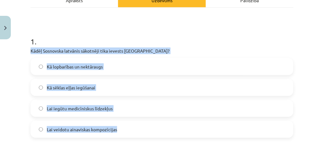
drag, startPoint x: 123, startPoint y: 130, endPoint x: 25, endPoint y: 47, distance: 128.6
click at [25, 47] on div "Mācību tēma: Bioloģijas 9. klases 1. ieskaites mācību materiāls - laboratorijas…" at bounding box center [162, 78] width 324 height 156
copy div "Kādēļ Sosnovska latvānis sākotnēji tika ievests Latvijā? Kā lopbarības un nektā…"
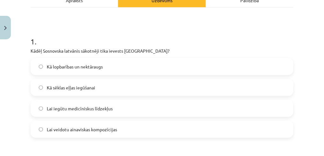
drag, startPoint x: 123, startPoint y: 33, endPoint x: 92, endPoint y: 46, distance: 33.9
click at [123, 32] on h1 "1 ." at bounding box center [162, 36] width 263 height 20
click at [41, 69] on label "Kā lopbarības un nektāraugs" at bounding box center [161, 67] width 261 height 16
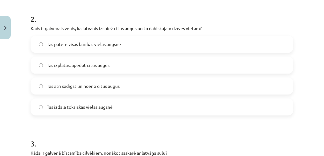
scroll to position [249, 0]
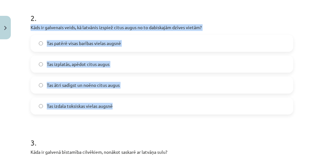
drag, startPoint x: 123, startPoint y: 105, endPoint x: 30, endPoint y: 28, distance: 121.1
copy div "Kāds ir galvenais veids, kā latvānis izspiež citus augus no to dabiskajām dzīve…"
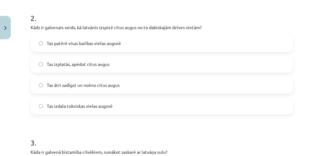
click at [71, 10] on h1 "2 ." at bounding box center [162, 13] width 263 height 20
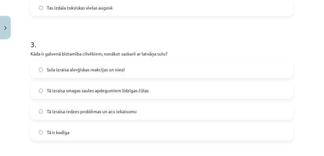
scroll to position [355, 0]
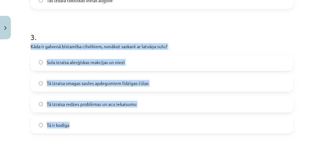
drag, startPoint x: 69, startPoint y: 129, endPoint x: 29, endPoint y: 47, distance: 91.5
click at [29, 47] on div "100 XP Saņemsi Sarežģīts 134 pilda Apraksts Uzdevums Palīdzība 1 . Kādēļ Sosnov…" at bounding box center [162, 64] width 270 height 754
copy div "Kāda ir galvenā bīstamība cilvēkiem, nonākot saskarē ar latvāņa sulu? Sula izra…"
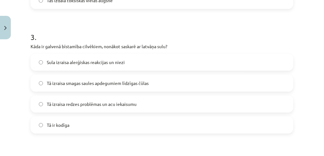
click at [74, 25] on h1 "3 ." at bounding box center [162, 32] width 263 height 20
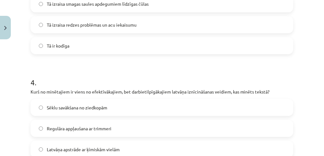
scroll to position [482, 0]
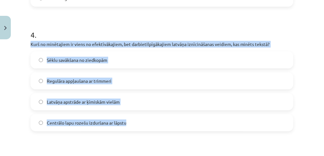
drag, startPoint x: 132, startPoint y: 121, endPoint x: 24, endPoint y: 40, distance: 135.0
click at [24, 40] on div "Mācību tēma: Bioloģijas 9. klases 1. ieskaites mācību materiāls - laboratorijas…" at bounding box center [162, 78] width 324 height 156
copy div "Kurš no minētajiem ir viens no efektīvākajiem, bet darbietilpīgākajiem latvāņa …"
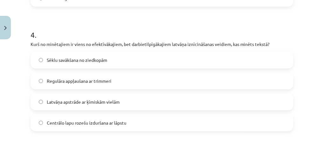
click at [43, 123] on label "Centrālo lapu rozešu izduršana ar lāpstu" at bounding box center [161, 123] width 261 height 16
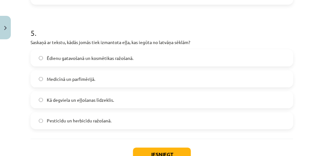
scroll to position [631, 0]
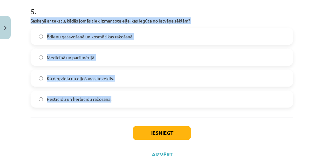
drag, startPoint x: 88, startPoint y: 102, endPoint x: 24, endPoint y: 18, distance: 106.2
click at [24, 18] on div "Mācību tēma: Bioloģijas 9. klases 1. ieskaites mācību materiāls - laboratorijas…" at bounding box center [162, 78] width 324 height 156
copy div "Saskaņā ar tekstu, kādās jomās tiek izmantota eļļa, kas iegūta no latvāņa sēklā…"
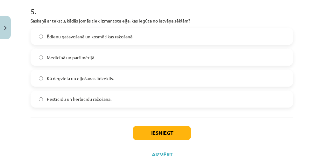
click at [100, 5] on h1 "5 ." at bounding box center [162, 6] width 263 height 20
click at [160, 135] on button "Iesniegt" at bounding box center [162, 134] width 58 height 14
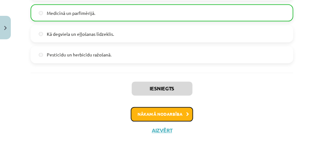
click at [157, 113] on button "Nākamā nodarbība" at bounding box center [162, 115] width 62 height 15
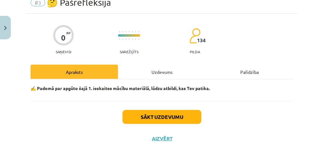
scroll to position [37, 0]
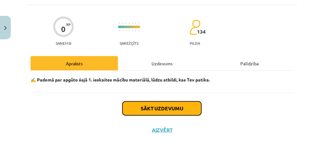
click at [163, 106] on button "Sākt uzdevumu" at bounding box center [161, 109] width 79 height 14
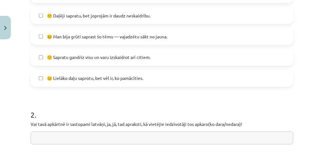
scroll to position [291, 0]
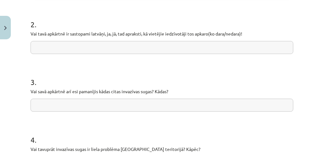
click at [49, 47] on input "text" at bounding box center [162, 47] width 263 height 13
type input "**********"
click at [74, 101] on input "text" at bounding box center [162, 105] width 263 height 13
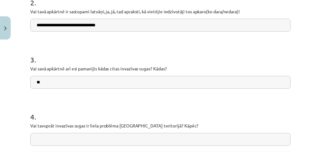
scroll to position [355, 0]
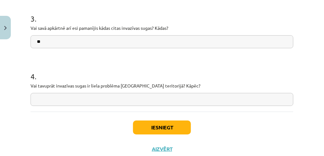
type input "**"
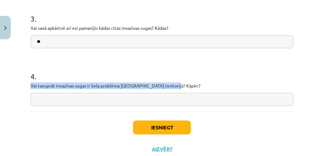
drag, startPoint x: 178, startPoint y: 85, endPoint x: 26, endPoint y: 85, distance: 151.7
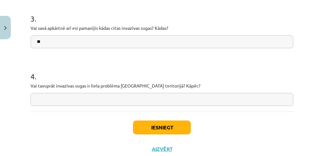
click at [186, 70] on h1 "4 ." at bounding box center [162, 71] width 263 height 20
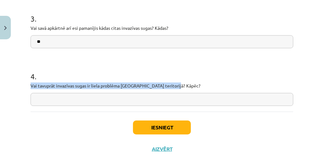
drag, startPoint x: 177, startPoint y: 86, endPoint x: 28, endPoint y: 82, distance: 148.6
copy p "Vai tavuprāt invazīvas sugas ir liela problēma Latvijas teritorijā? Kāpēc?"
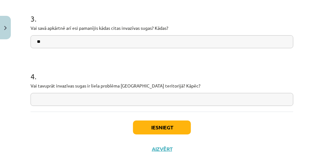
paste input "**********"
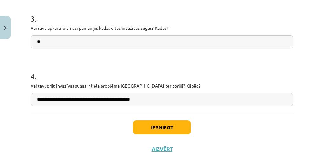
paste input "**********"
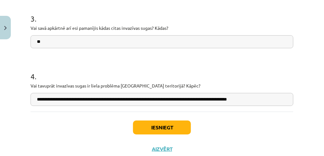
type input "**********"
click at [169, 127] on button "Iesniegt" at bounding box center [162, 128] width 58 height 14
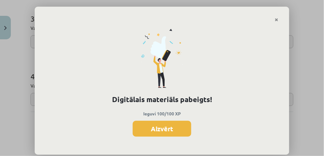
click at [170, 128] on button "Aizvērt" at bounding box center [162, 129] width 59 height 16
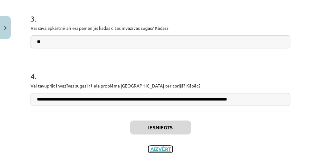
click at [164, 148] on button "Aizvērt" at bounding box center [160, 149] width 24 height 6
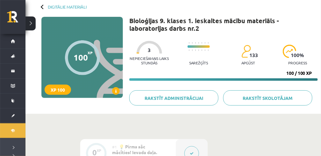
scroll to position [0, 0]
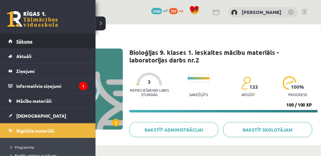
click at [16, 41] on span "Sākums" at bounding box center [24, 41] width 16 height 6
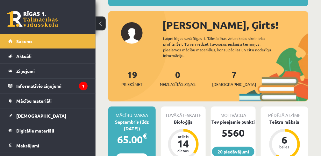
scroll to position [64, 0]
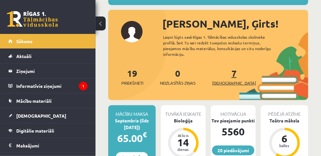
click at [220, 80] on span "[DEMOGRAPHIC_DATA]" at bounding box center [234, 83] width 44 height 6
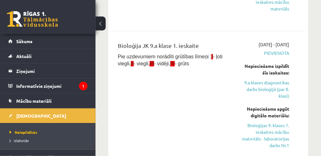
scroll to position [275, 0]
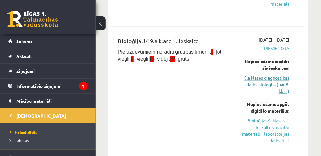
click at [277, 84] on link "9.a klases diagnostikas darbs bioloģijā (par 8. klasi)" at bounding box center [263, 85] width 51 height 20
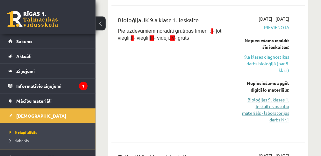
click at [274, 109] on link "Bioloģijas 9. klases 1. ieskaites mācību materiāls - laboratorijas darbs Nr.1" at bounding box center [263, 110] width 51 height 27
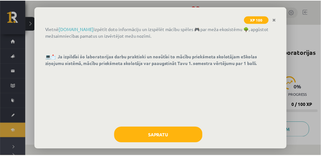
scroll to position [49, 0]
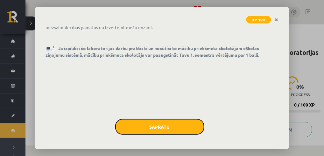
drag, startPoint x: 156, startPoint y: 129, endPoint x: 161, endPoint y: 128, distance: 4.8
click at [157, 128] on button "Sapratu" at bounding box center [159, 127] width 89 height 16
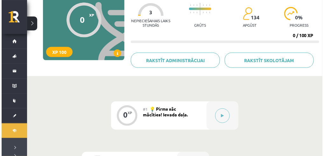
scroll to position [106, 0]
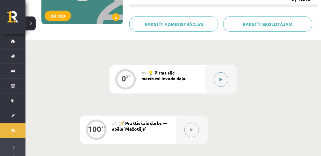
click at [218, 80] on button at bounding box center [220, 80] width 15 height 15
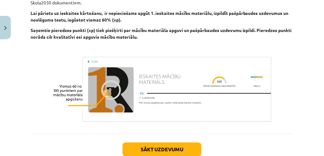
scroll to position [300, 0]
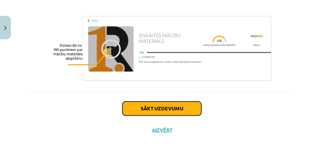
click at [165, 108] on button "Sākt uzdevumu" at bounding box center [161, 109] width 79 height 14
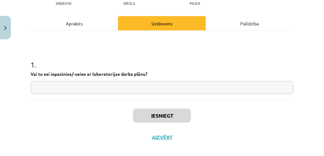
scroll to position [80, 0]
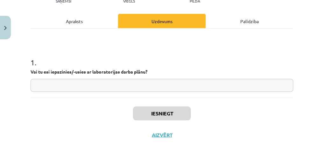
click at [55, 83] on input "text" at bounding box center [162, 85] width 263 height 13
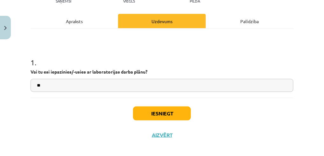
type input "**"
click at [162, 111] on button "Iesniegt" at bounding box center [162, 114] width 58 height 14
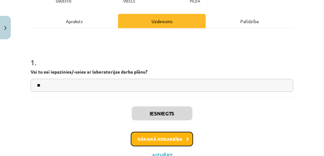
click at [163, 137] on button "Nākamā nodarbība" at bounding box center [162, 139] width 62 height 15
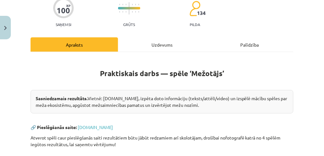
scroll to position [58, 0]
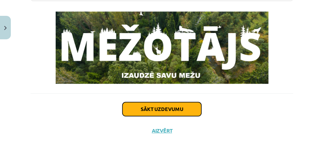
click at [165, 111] on button "Sākt uzdevumu" at bounding box center [161, 110] width 79 height 14
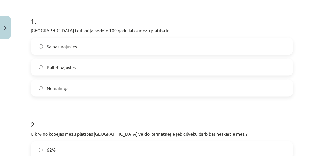
scroll to position [122, 0]
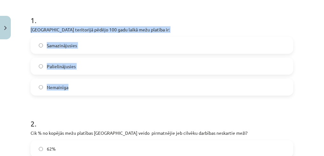
drag, startPoint x: 73, startPoint y: 86, endPoint x: 26, endPoint y: 25, distance: 77.0
click at [26, 25] on div "Mācību tēma: Bioloģijas 9. klases 1. ieskaites mācību materiāls - laboratorijas…" at bounding box center [162, 78] width 324 height 156
copy div "Latvijas teritorijā pēdējo 100 gadu laikā mežu platība ir: Samazinājusies Palie…"
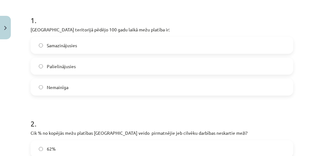
click at [71, 10] on h1 "1 ." at bounding box center [162, 15] width 263 height 20
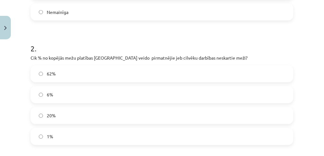
scroll to position [207, 0]
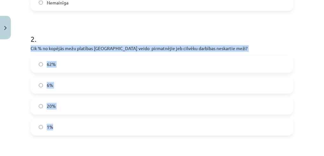
drag, startPoint x: 55, startPoint y: 127, endPoint x: 27, endPoint y: 45, distance: 86.7
copy div "Cik % no kopējās mežu platības Latvijā veido pirmatnējie jeb cilvēku darbības n…"
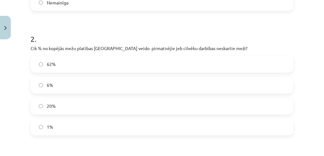
click at [68, 33] on h1 "2 ." at bounding box center [162, 34] width 263 height 20
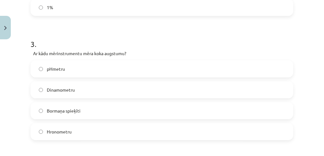
scroll to position [334, 0]
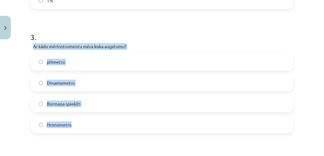
drag, startPoint x: 81, startPoint y: 125, endPoint x: 31, endPoint y: 47, distance: 92.5
click at [31, 47] on div "3 . Ar kādu mērinstrumentu mēra koka augstumu? pHmetru Dinamometru Bormaņa spie…" at bounding box center [162, 78] width 263 height 112
copy div "Ar kādu mērinstrumentu mēra koka augstumu? pHmetru Dinamometru Bormaņa spieķīti…"
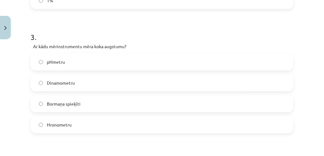
click at [85, 23] on h1 "3 ." at bounding box center [162, 32] width 263 height 20
click at [43, 106] on label "Bormaņa spieķīti" at bounding box center [161, 104] width 261 height 16
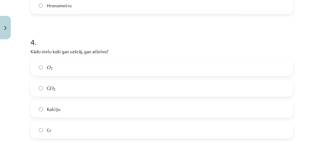
scroll to position [461, 0]
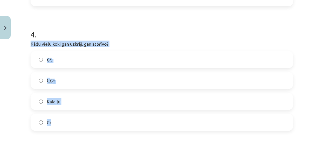
drag, startPoint x: 63, startPoint y: 124, endPoint x: 27, endPoint y: 44, distance: 87.8
copy div "Kādu vielu koki gan uzkrāj, gan atbrīvo? O 2 O 2 С O 2 С O 2 Kalciju Cr"
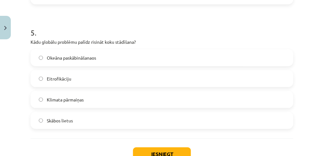
scroll to position [588, 0]
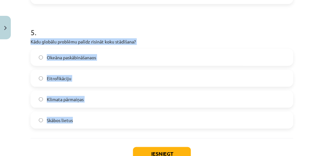
drag, startPoint x: 87, startPoint y: 121, endPoint x: 29, endPoint y: 42, distance: 97.8
copy div "Kādu globālu problēmu palīdz risināt koku stādīšana? Okeāna paskābināšanaos Eit…"
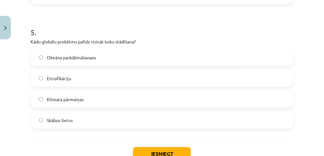
drag, startPoint x: 90, startPoint y: 20, endPoint x: 77, endPoint y: 32, distance: 18.2
click at [91, 20] on h1 "5 ." at bounding box center [162, 27] width 263 height 20
click at [164, 151] on button "Iesniegt" at bounding box center [162, 155] width 58 height 14
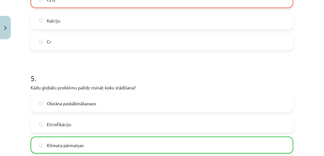
scroll to position [503, 0]
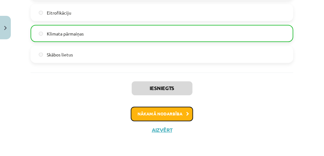
click at [159, 115] on button "Nākamā nodarbība" at bounding box center [162, 114] width 62 height 15
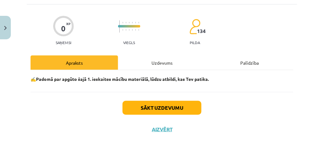
scroll to position [16, 0]
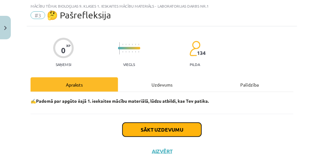
click at [163, 131] on button "Sākt uzdevumu" at bounding box center [161, 130] width 79 height 14
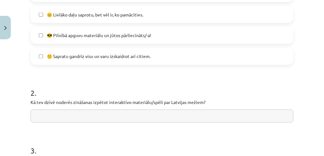
scroll to position [249, 0]
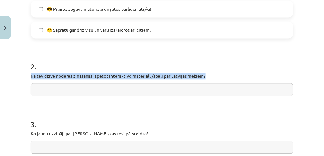
drag, startPoint x: 202, startPoint y: 74, endPoint x: 26, endPoint y: 77, distance: 175.9
click at [26, 77] on div "Mācību tēma: Bioloģijas 9. klases 1. ieskaites mācību materiāls - laboratorijas…" at bounding box center [162, 78] width 324 height 156
copy p "Kā tev dzīvē noderēs zināšanas izpētot interaktīvo materiālu/spēli par Latvijas…"
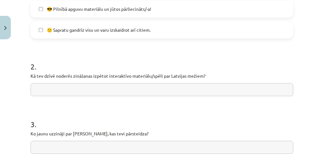
paste input "**********"
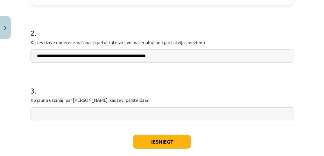
scroll to position [291, 0]
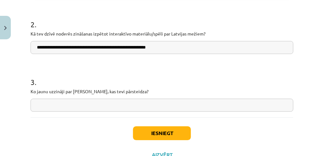
type input "**********"
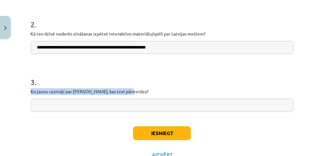
drag, startPoint x: 131, startPoint y: 90, endPoint x: 30, endPoint y: 89, distance: 101.1
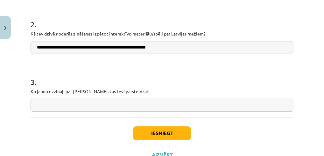
drag, startPoint x: 77, startPoint y: 58, endPoint x: 76, endPoint y: 80, distance: 22.6
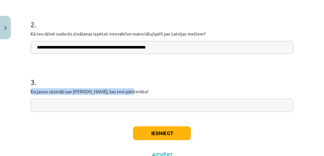
drag, startPoint x: 121, startPoint y: 91, endPoint x: 25, endPoint y: 89, distance: 95.1
click at [25, 89] on div "**********" at bounding box center [162, 78] width 324 height 156
copy p "Ko jaunu uzzināji par mežiem, kas tevi pārsteidza?"
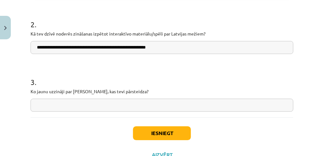
paste input "**********"
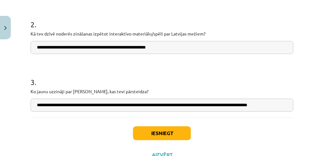
scroll to position [0, 4]
drag, startPoint x: 36, startPoint y: 103, endPoint x: 43, endPoint y: 103, distance: 7.3
click at [36, 103] on input "**********" at bounding box center [161, 105] width 260 height 13
type input "**********"
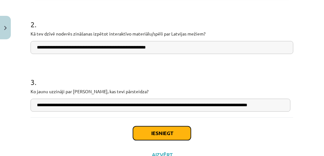
click at [163, 132] on button "Iesniegt" at bounding box center [162, 134] width 58 height 14
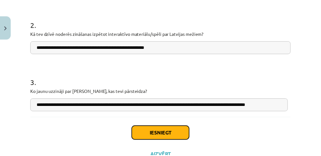
scroll to position [0, 0]
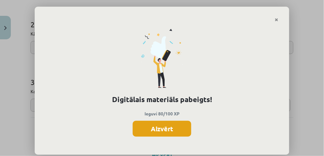
click at [160, 130] on button "Aizvērt" at bounding box center [162, 129] width 59 height 16
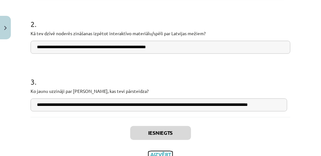
click at [161, 154] on button "Aizvērt" at bounding box center [160, 155] width 24 height 6
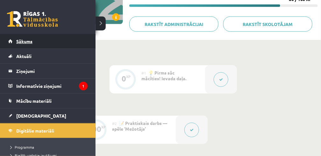
click at [22, 42] on span "Sākums" at bounding box center [24, 41] width 16 height 6
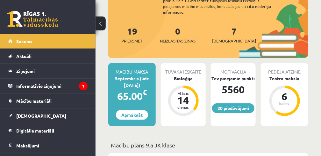
scroll to position [106, 0]
click at [221, 38] on span "[DEMOGRAPHIC_DATA]" at bounding box center [234, 41] width 44 height 6
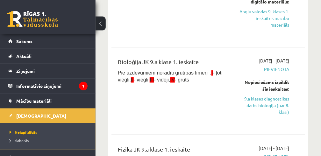
scroll to position [275, 0]
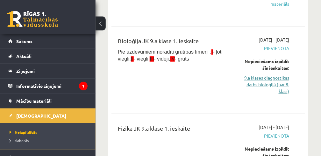
click at [268, 79] on link "9.a klases diagnostikas darbs bioloģijā (par 8. klasi)" at bounding box center [263, 85] width 51 height 20
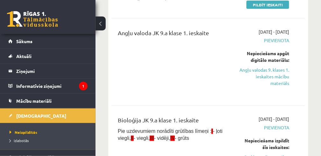
scroll to position [233, 0]
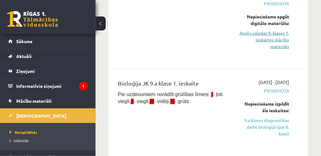
click at [285, 46] on link "Angļu valodas 9. klases 1. ieskaites mācību materiāls" at bounding box center [263, 40] width 51 height 20
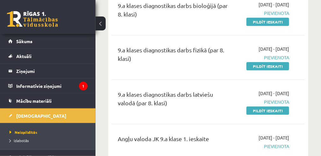
scroll to position [63, 0]
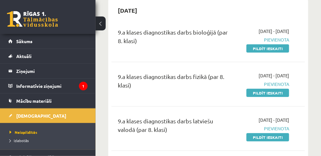
drag, startPoint x: 273, startPoint y: 46, endPoint x: 185, endPoint y: 18, distance: 92.0
click at [273, 46] on link "Pildīt ieskaiti" at bounding box center [267, 49] width 43 height 8
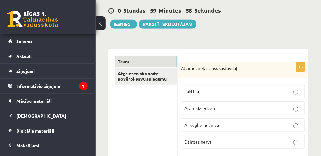
scroll to position [106, 0]
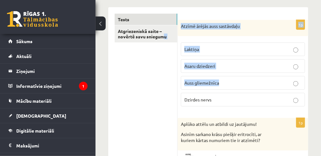
drag, startPoint x: 304, startPoint y: 101, endPoint x: 136, endPoint y: 119, distance: 169.0
drag, startPoint x: 136, startPoint y: 117, endPoint x: 143, endPoint y: 115, distance: 7.3
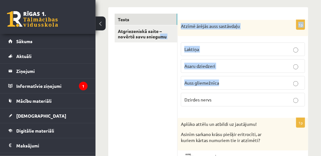
drag, startPoint x: 211, startPoint y: 98, endPoint x: 179, endPoint y: 28, distance: 76.3
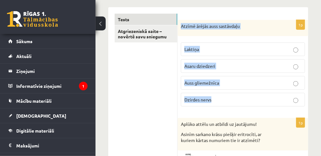
click at [179, 28] on div "1p Atzīmē ārējās auss sastāvdaļu Laktiņa Asaru dziedzeri Auss gliemežnīca Dzird…" at bounding box center [242, 66] width 130 height 92
copy div "Atzīmē ārējās auss sastāvdaļu Laktiņa Asaru dziedzeri Auss gliemežnīca Dzirdes …"
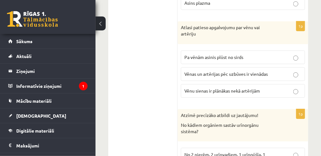
scroll to position [466, 0]
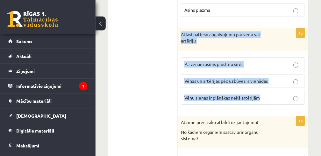
drag, startPoint x: 262, startPoint y: 94, endPoint x: 180, endPoint y: 30, distance: 104.7
click at [180, 30] on div "1p Atlasi patieso apgalvojumu par vēnu vai artēriju Pa vēnām asinis plūst no si…" at bounding box center [242, 68] width 130 height 81
copy div "Atlasi patieso apgalvojumu par vēnu vai artēriju Pa vēnām asinis plūst no sirds…"
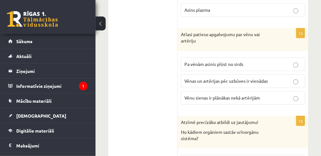
drag, startPoint x: 155, startPoint y: 69, endPoint x: 153, endPoint y: 73, distance: 4.3
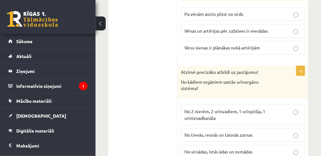
scroll to position [530, 0]
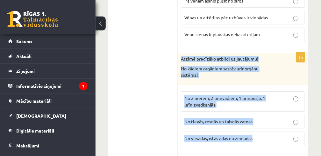
drag, startPoint x: 260, startPoint y: 136, endPoint x: 179, endPoint y: 53, distance: 115.6
click at [179, 53] on div "1p Atzīmē precīzāko atbildi uz jautājumu! No kādiem orgāniem sastāv urīnorgānu …" at bounding box center [242, 102] width 130 height 98
copy div "Atzīmē precīzāko atbildi uz jautājumu! No kādiem orgāniem sastāv urīnorgānu sis…"
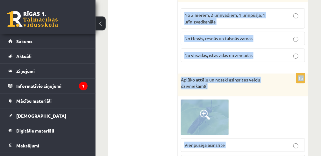
scroll to position [605, 0]
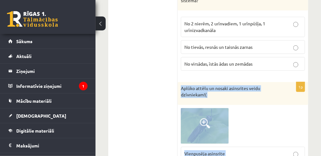
drag, startPoint x: 224, startPoint y: 125, endPoint x: 181, endPoint y: 84, distance: 59.2
click at [181, 84] on div "1p Aplūko attēlu un nosaki asinsrites veidu dzīvniekam!( Vienpusēja asinsrite D…" at bounding box center [242, 149] width 130 height 134
copy div "Aplūko attēlu un nosaki asinsrites veidu dzīvniekam!( Vienpusēja asinsrite Daud…"
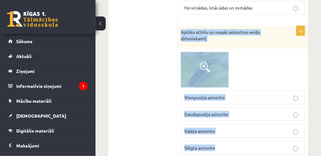
scroll to position [668, 0]
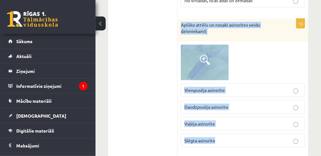
click at [205, 55] on span at bounding box center [205, 60] width 10 height 10
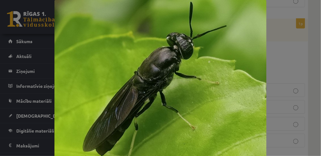
click at [200, 85] on img at bounding box center [160, 79] width 212 height 159
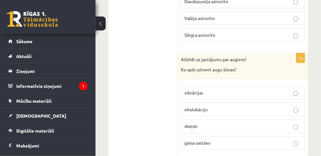
scroll to position [795, 0]
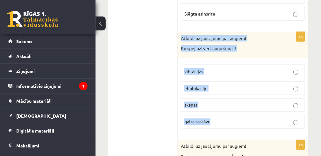
drag, startPoint x: 216, startPoint y: 115, endPoint x: 182, endPoint y: 30, distance: 91.2
click at [182, 32] on div "1p Atbildi uz jautājumu par augiem! Ko spēj uztvert augu šūnas? vibrācijas ehol…" at bounding box center [242, 83] width 130 height 102
copy div "Atbildi uz jautājumu par augiem! Ko spēj uztvert augu šūnas? vibrācijas eholokā…"
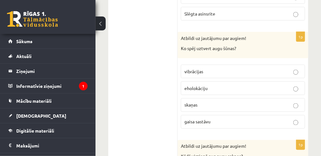
drag, startPoint x: 139, startPoint y: 58, endPoint x: 148, endPoint y: 59, distance: 8.6
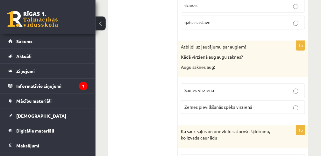
scroll to position [901, 0]
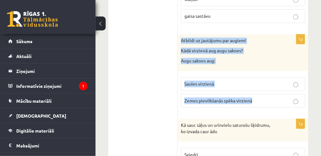
drag, startPoint x: 256, startPoint y: 94, endPoint x: 179, endPoint y: 32, distance: 98.2
click at [179, 35] on div "1p Atbildi uz jautājumu par augiem! Kādā virzienā aug augu saknes? Augu saknes …" at bounding box center [242, 74] width 130 height 79
copy div "Atbildi uz jautājumu par augiem! Kādā virzienā aug augu saknes? Augu saknes aug…"
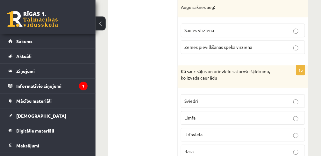
scroll to position [965, 0]
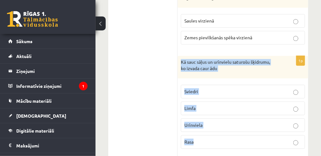
drag, startPoint x: 199, startPoint y: 133, endPoint x: 179, endPoint y: 53, distance: 83.1
click at [179, 56] on div "1p Kā sauc sāļus un urīnvielu saturošu šķidrumu, ko izvada caur ādu Sviedri Lim…" at bounding box center [242, 105] width 130 height 98
copy div "Kā sauc sāļus un urīnvielu saturošu šķidrumu, ko izvada caur ādu Sviedri Limfa …"
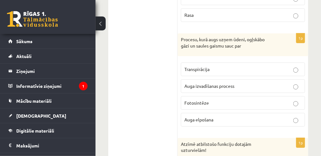
scroll to position [1092, 0]
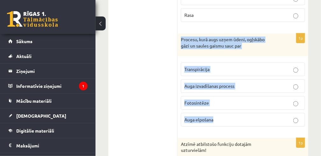
drag, startPoint x: 213, startPoint y: 110, endPoint x: 182, endPoint y: 31, distance: 84.7
click at [182, 33] on div "1p Procesu, kurā augs uzņem ūdeni, ogļskābo gāzi un saules gaismu sauc par Tran…" at bounding box center [242, 82] width 130 height 98
copy div "Procesu, kurā augs uzņem ūdeni, ogļskābo gāzi un saules gaismu sauc par Transpi…"
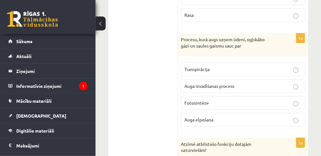
drag, startPoint x: 135, startPoint y: 71, endPoint x: 175, endPoint y: 78, distance: 40.0
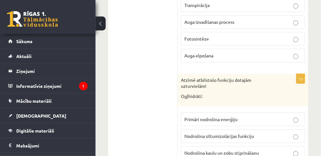
scroll to position [1198, 0]
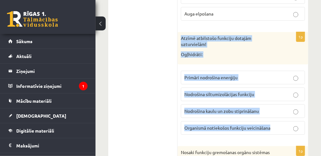
drag, startPoint x: 272, startPoint y: 118, endPoint x: 179, endPoint y: 27, distance: 130.2
click at [179, 32] on div "1p Atzīmē atbilstošo funkciju dotajām uzturvielām! Ogļhidrāti: Primāri nodrošin…" at bounding box center [242, 86] width 130 height 108
copy div "Atzīmē atbilstošo funkciju dotajām uzturvielām! Ogļhidrāti: Primāri nodrošina e…"
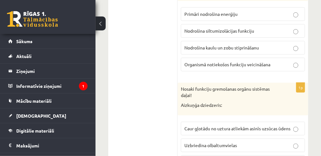
scroll to position [1304, 0]
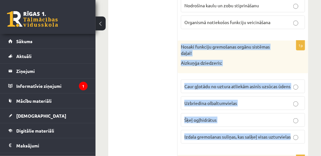
drag, startPoint x: 292, startPoint y: 124, endPoint x: 182, endPoint y: 33, distance: 142.8
click at [182, 41] on div "1p Nosaki funkciju gremošanas orgānu sistēmas daļai! Aizkuņģa dziedzeris: Caur …" at bounding box center [242, 95] width 130 height 108
copy div "Nosaki funkciju gremošanas orgānu sistēmas daļai! Aizkuņģa dziedzeris: Caur gļo…"
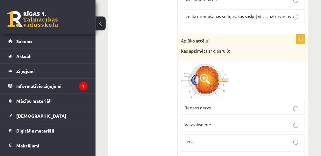
scroll to position [1432, 0]
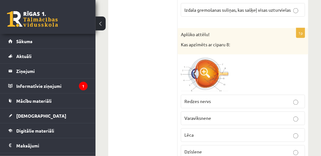
click at [210, 68] on span at bounding box center [205, 73] width 10 height 10
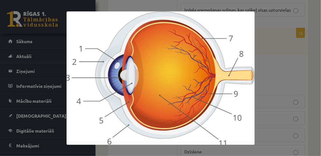
click at [271, 61] on div at bounding box center [160, 78] width 321 height 156
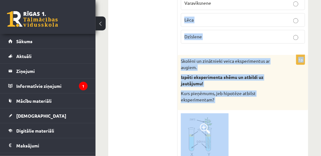
scroll to position [1547, 0]
drag, startPoint x: 289, startPoint y: 124, endPoint x: 177, endPoint y: 46, distance: 136.4
click at [177, 55] on div "1p Skolēni un zinātnieki veica eksperimentus ar augiem. Izpēti eksperimenta shē…" at bounding box center [242, 141] width 130 height 172
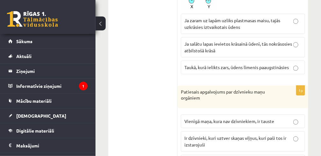
scroll to position [1717, 0]
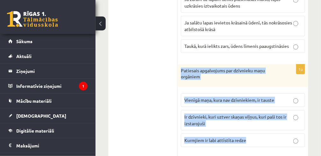
drag, startPoint x: 247, startPoint y: 124, endPoint x: 179, endPoint y: 56, distance: 96.9
click at [179, 65] on div "1p Patiesais apgalvojums par dzīvnieku maņu orgāniem Vienīgā maņa, kura nav dzī…" at bounding box center [242, 109] width 130 height 88
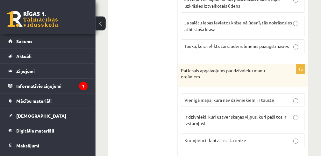
drag, startPoint x: 179, startPoint y: 56, endPoint x: 193, endPoint y: 32, distance: 28.0
click at [193, 43] on span "Taukā, kurā ielikts zars, ūdens līmenis paaugstināsies" at bounding box center [236, 46] width 104 height 6
click at [150, 76] on ul "Tests Atgriezeniskā saite – novērtē savu sniegumu" at bounding box center [146, 74] width 63 height 3343
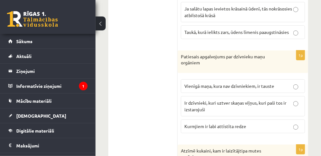
scroll to position [1738, 0]
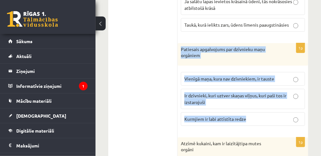
drag, startPoint x: 246, startPoint y: 104, endPoint x: 178, endPoint y: 34, distance: 97.2
click at [178, 43] on div "1p Patiesais apgalvojums par dzīvnieku maņu orgāniem Vienīgā maņa, kura nav dzī…" at bounding box center [242, 87] width 130 height 88
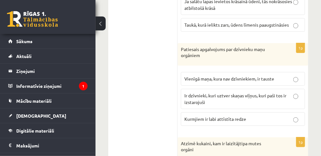
drag, startPoint x: 142, startPoint y: 71, endPoint x: 162, endPoint y: 64, distance: 21.0
click at [143, 69] on ul "Tests Atgriezeniskā saite – novērtē savu sniegumu" at bounding box center [146, 52] width 63 height 3343
click at [292, 93] on p "Ir dzīvnieki, kuri uztver skaņas viļņus, kuri paši tos ir izstarojuši" at bounding box center [242, 99] width 117 height 13
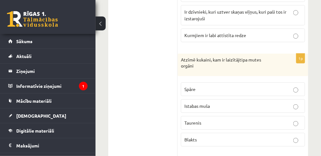
scroll to position [1823, 0]
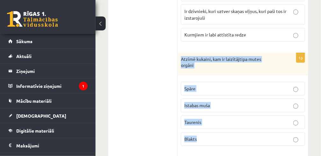
drag, startPoint x: 203, startPoint y: 123, endPoint x: 179, endPoint y: 45, distance: 81.8
click at [179, 53] on div "1p Atzīmē kukaini, kam ir laizītājtipa mutes orgāni Spāre Istabas muša Taurenis…" at bounding box center [242, 102] width 130 height 98
drag, startPoint x: 143, startPoint y: 63, endPoint x: 156, endPoint y: 61, distance: 12.5
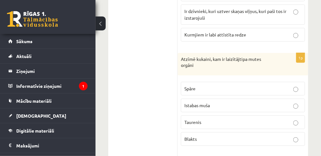
click at [292, 102] on p "Istabas muša" at bounding box center [242, 105] width 117 height 7
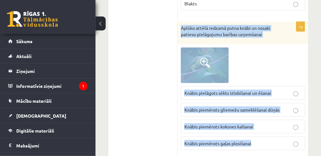
scroll to position [1955, 0]
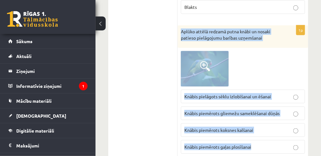
drag, startPoint x: 254, startPoint y: 115, endPoint x: 179, endPoint y: 15, distance: 124.8
click at [179, 25] on div "1p Aplūko attēlā redzamā putna knābi un nosaki patieso pielāgojumu barības uzņe…" at bounding box center [242, 92] width 130 height 134
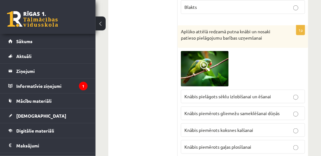
drag, startPoint x: 135, startPoint y: 50, endPoint x: 138, endPoint y: 52, distance: 3.3
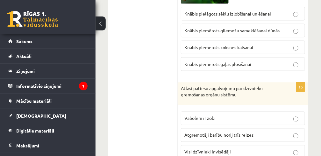
scroll to position [2061, 0]
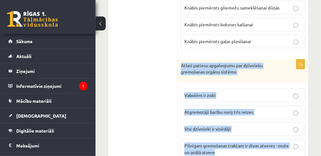
drag, startPoint x: 218, startPoint y: 134, endPoint x: 180, endPoint y: 48, distance: 94.0
click at [180, 60] on div "1p Atlasi patiesu apgalvojumu par dzīvnieku gremošanas orgānu sistēmu Vabolēm i…" at bounding box center [242, 112] width 130 height 105
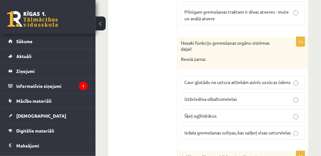
scroll to position [2188, 0]
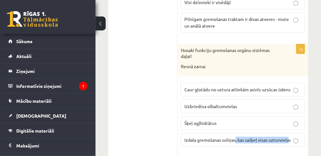
drag, startPoint x: 291, startPoint y: 120, endPoint x: 236, endPoint y: 122, distance: 55.4
click at [236, 137] on span "Izdala gremošanas suliņas, kas sašķeļ visas uzturvielas" at bounding box center [237, 140] width 106 height 6
drag, startPoint x: 236, startPoint y: 122, endPoint x: 250, endPoint y: 134, distance: 19.2
click at [291, 129] on div "1p Nosaki funkciju gremošanas orgānu sistēmas daļai! Resnā zarna: Caur gļotādu …" at bounding box center [242, 98] width 130 height 108
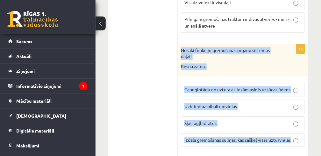
drag, startPoint x: 291, startPoint y: 119, endPoint x: 179, endPoint y: 32, distance: 141.7
click at [179, 44] on div "1p Nosaki funkciju gremošanas orgānu sistēmas daļai! Resnā zarna: Caur gļotādu …" at bounding box center [242, 98] width 130 height 108
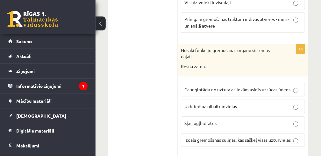
drag, startPoint x: 127, startPoint y: 53, endPoint x: 135, endPoint y: 54, distance: 9.0
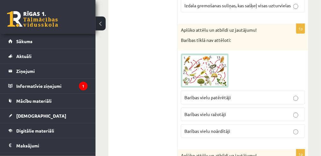
scroll to position [2315, 0]
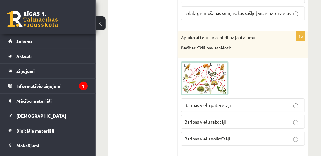
click at [257, 99] on label "Barības vielu patērētāji" at bounding box center [243, 106] width 124 height 14
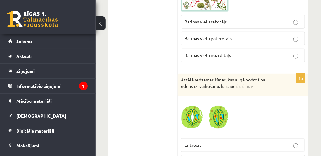
scroll to position [2524, 0]
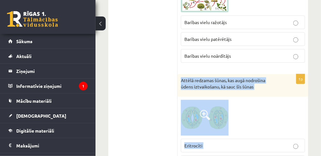
drag, startPoint x: 212, startPoint y: 128, endPoint x: 178, endPoint y: 60, distance: 75.5
click at [178, 74] on div "1p Attēlā redzamas šūnas, kas augā nodrošina ūdens iztvaikošanu, kā sauc šīs šū…" at bounding box center [242, 141] width 130 height 134
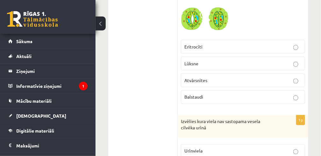
scroll to position [2673, 0]
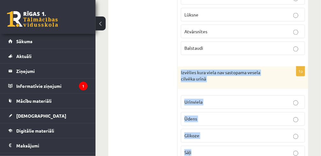
drag, startPoint x: 198, startPoint y: 131, endPoint x: 178, endPoint y: 49, distance: 84.2
click at [178, 67] on div "1p Izvēlies kura viela nav sastopama vesela cilvēka urīnā Urīnviela Ūdens Gliko…" at bounding box center [242, 116] width 130 height 98
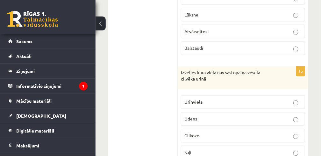
drag, startPoint x: 153, startPoint y: 125, endPoint x: 157, endPoint y: 125, distance: 4.1
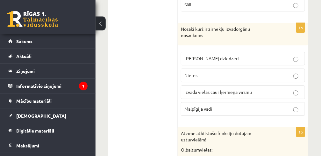
scroll to position [2800, 0]
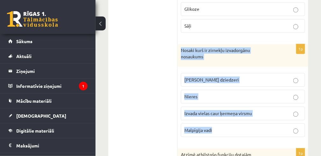
drag, startPoint x: 218, startPoint y: 106, endPoint x: 179, endPoint y: 26, distance: 89.3
click at [179, 44] on div "1p Nosaki kurš ir zirnekļu izvadorgānu nosaukums Zaļie dziedzeri Nieres Izvada …" at bounding box center [242, 93] width 130 height 98
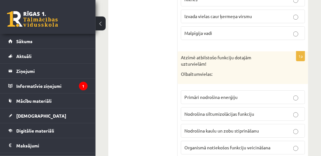
scroll to position [2906, 0]
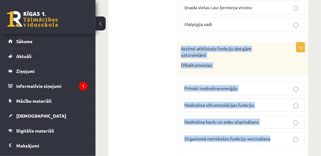
drag, startPoint x: 273, startPoint y: 110, endPoint x: 181, endPoint y: 24, distance: 126.7
click at [181, 43] on div "1p Atzīmē atbilstošo funkciju dotajām uzturvielām! Olbaltumvielas: Primāri nodr…" at bounding box center [242, 97] width 130 height 108
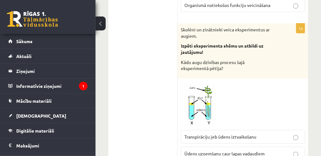
scroll to position [3022, 0]
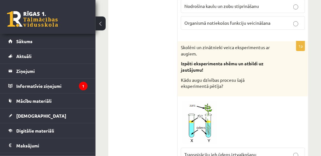
drag, startPoint x: 209, startPoint y: 125, endPoint x: 177, endPoint y: 22, distance: 108.0
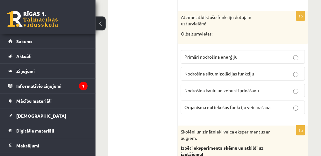
scroll to position [2975, 0]
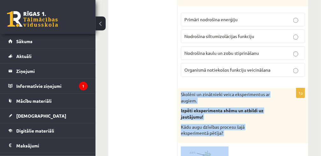
drag, startPoint x: 211, startPoint y: 92, endPoint x: 178, endPoint y: 66, distance: 41.6
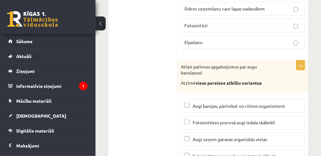
scroll to position [3209, 0]
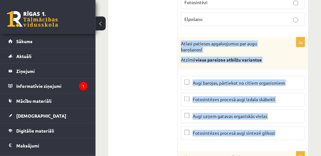
drag, startPoint x: 278, startPoint y: 103, endPoint x: 179, endPoint y: 16, distance: 132.3
click at [179, 38] on div "2p Atlasi patiesos apgalvojumus par augu barošanos! Atzīmē visus pareizos atbil…" at bounding box center [242, 92] width 130 height 108
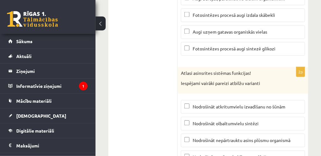
scroll to position [3293, 0]
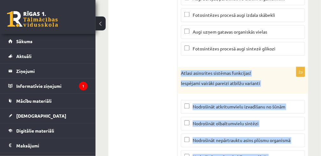
drag, startPoint x: 273, startPoint y: 128, endPoint x: 180, endPoint y: 43, distance: 126.3
click at [180, 67] on div "2p Atlasi asinsrites sistēmas funkcijas! Iespējami vairāki pareizi atbilžu vari…" at bounding box center [242, 118] width 130 height 102
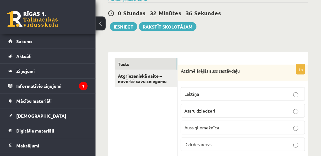
scroll to position [29, 0]
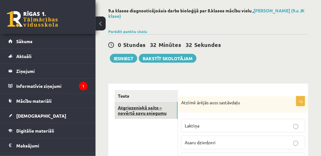
click at [142, 113] on link "Atgriezeniskā saite – novērtē savu sniegumu" at bounding box center [146, 110] width 63 height 17
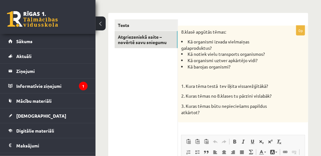
scroll to position [114, 0]
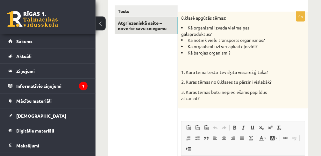
click at [205, 99] on p "3. Kuras tēmas būtu nepieciešams papildus atkārtot?" at bounding box center [227, 95] width 92 height 12
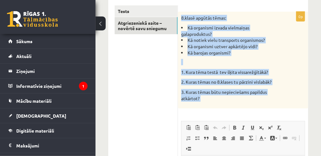
drag, startPoint x: 205, startPoint y: 99, endPoint x: 181, endPoint y: 17, distance: 84.8
click at [181, 17] on div "8.klasē apgūtās tēmas: Kā organismi izvada vielmaiņas galaproduktus? Kā notiek …" at bounding box center [243, 60] width 130 height 97
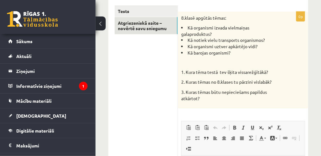
click at [136, 53] on ul "Tests Atgriezeniskā saite – novērtē savu sniegumu" at bounding box center [146, 134] width 63 height 259
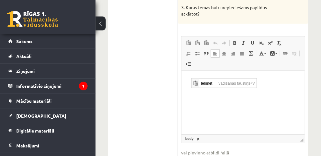
scroll to position [0, 0]
click at [208, 85] on span "Ielīmēt" at bounding box center [208, 83] width 18 height 9
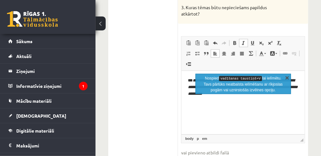
click at [287, 78] on link "X" at bounding box center [287, 78] width 6 height 6
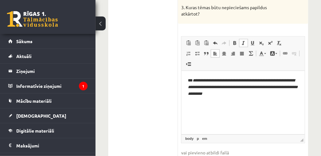
click at [194, 80] on em "**********" at bounding box center [242, 87] width 110 height 17
click at [261, 95] on p "**********" at bounding box center [242, 88] width 111 height 20
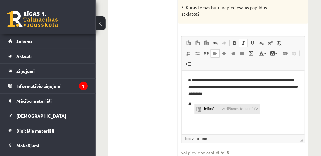
click at [206, 108] on span "Ielīmēt" at bounding box center [211, 109] width 18 height 9
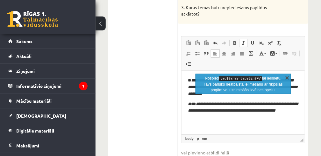
click at [287, 79] on link "X" at bounding box center [287, 78] width 6 height 6
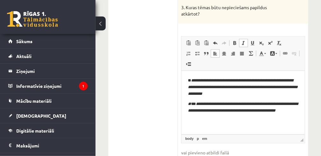
click at [197, 104] on p "**********" at bounding box center [242, 111] width 111 height 20
click at [202, 118] on p "**********" at bounding box center [242, 111] width 111 height 20
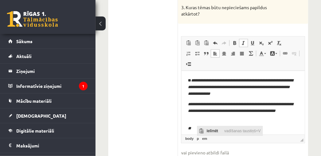
click at [210, 129] on span "Ielīmēt" at bounding box center [214, 131] width 18 height 9
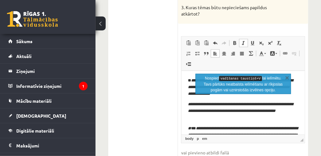
scroll to position [9, 0]
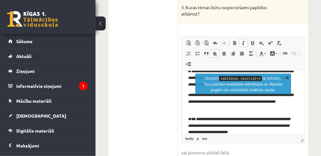
click at [287, 79] on link "X" at bounding box center [287, 78] width 6 height 6
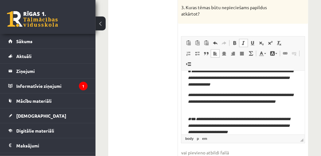
scroll to position [10, 0]
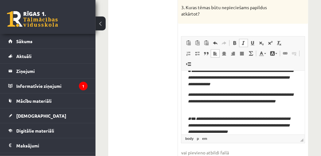
click at [197, 118] on p "**********" at bounding box center [241, 126] width 108 height 20
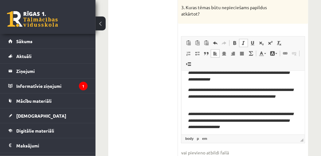
scroll to position [17, 0]
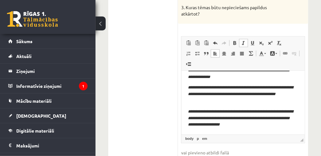
click at [268, 123] on p "**********" at bounding box center [241, 119] width 108 height 20
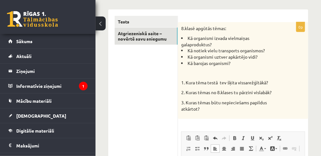
scroll to position [50, 0]
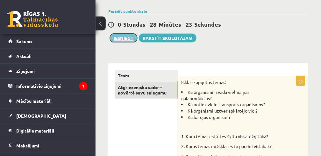
click at [123, 36] on button "Iesniegt" at bounding box center [123, 38] width 27 height 9
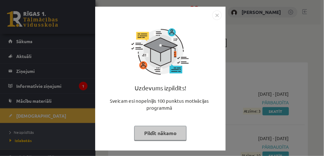
click at [153, 136] on button "Pildīt nākamo" at bounding box center [160, 133] width 52 height 15
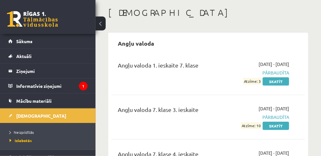
scroll to position [64, 0]
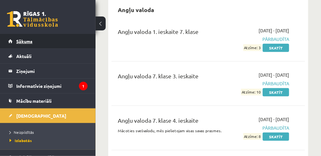
click at [22, 41] on span "Sākums" at bounding box center [24, 41] width 16 height 6
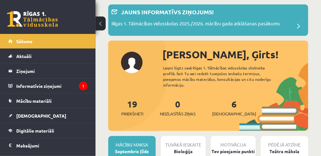
scroll to position [64, 0]
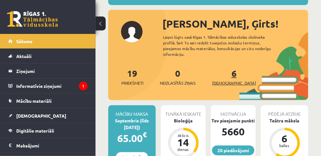
click at [220, 80] on span "[DEMOGRAPHIC_DATA]" at bounding box center [234, 83] width 44 height 6
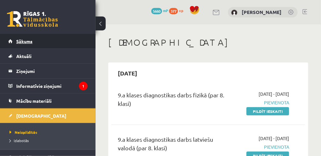
click at [29, 41] on span "Sākums" at bounding box center [24, 41] width 16 height 6
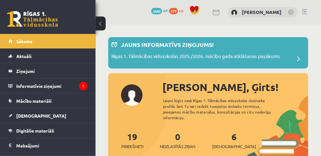
click at [199, 8] on span at bounding box center [195, 10] width 10 height 10
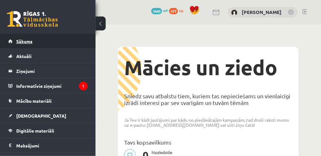
click at [24, 39] on span "Sākums" at bounding box center [24, 41] width 16 height 6
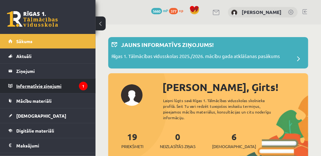
click at [47, 86] on legend "Informatīvie ziņojumi 1" at bounding box center [51, 86] width 71 height 15
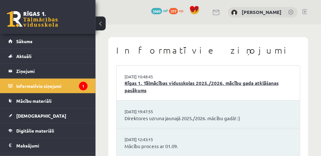
click at [137, 90] on link "Rīgas 1. Tālmācības vidusskolas 2025./2026. mācību gada atklāšanas pasākums" at bounding box center [207, 87] width 167 height 14
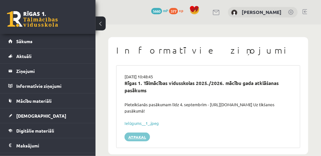
click at [139, 136] on link "Atpakaļ" at bounding box center [136, 137] width 25 height 9
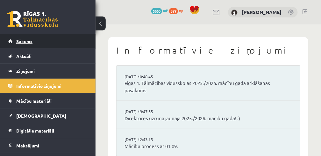
click at [28, 41] on span "Sākums" at bounding box center [24, 41] width 16 height 6
